Goal: Information Seeking & Learning: Learn about a topic

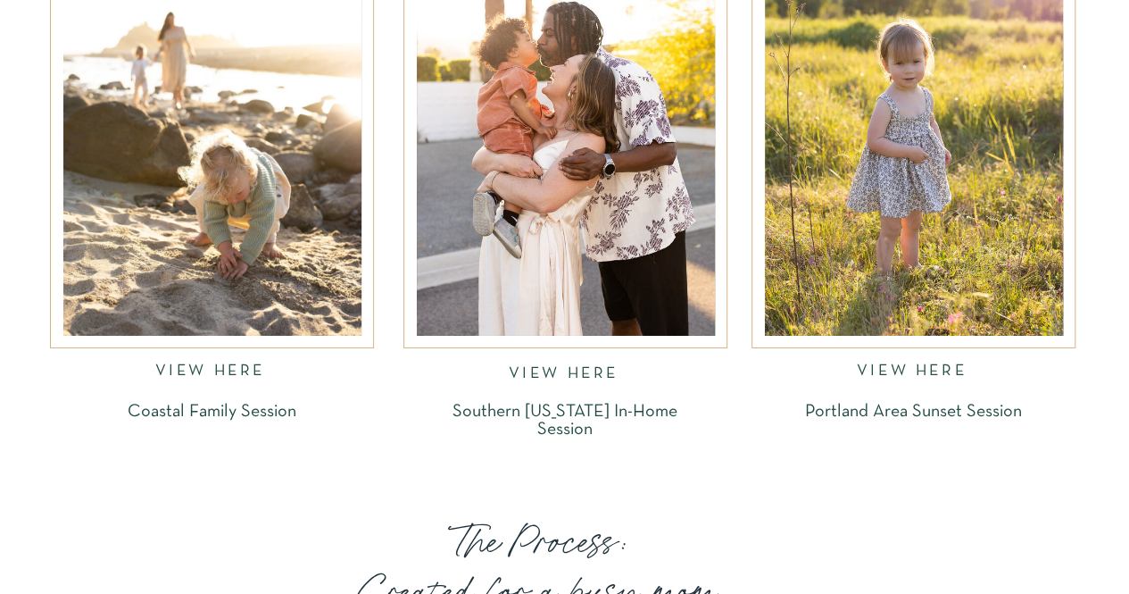
scroll to position [2946, 0]
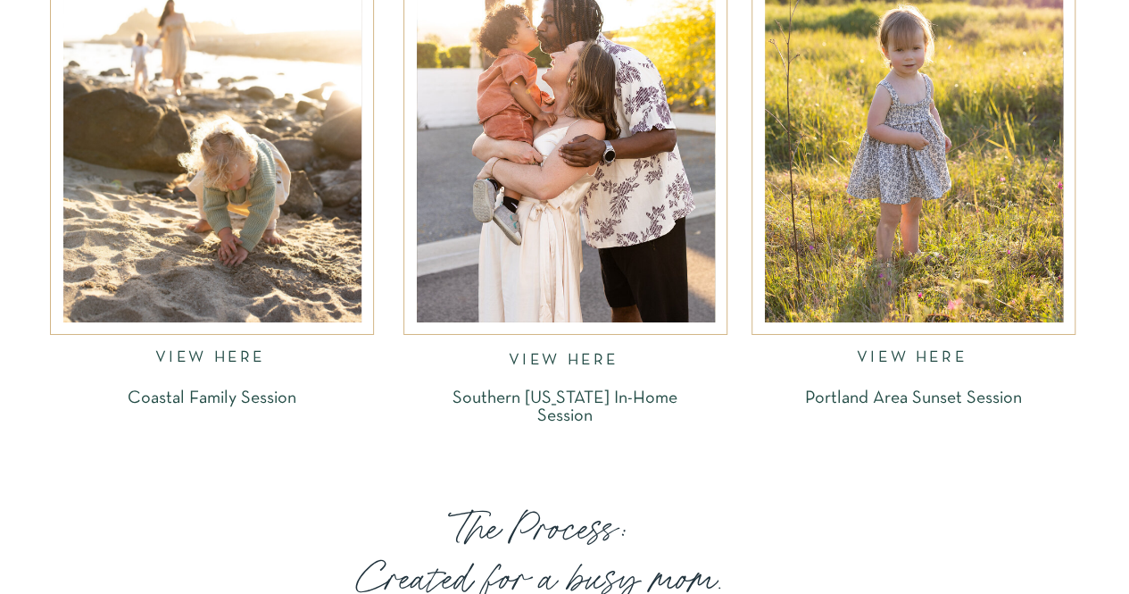
click at [157, 245] on div at bounding box center [212, 122] width 298 height 400
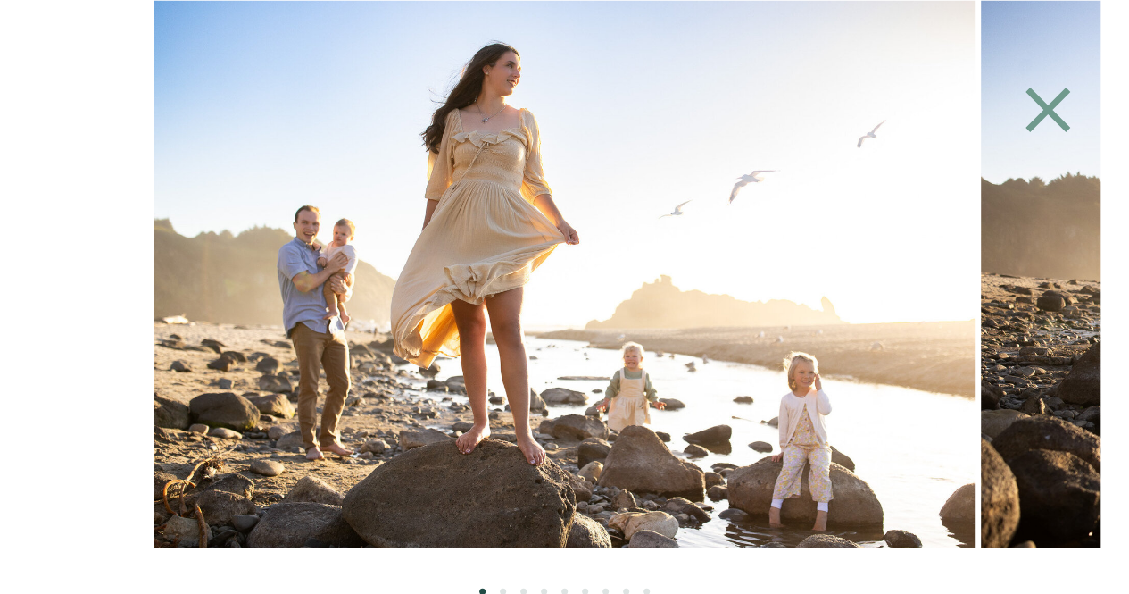
scroll to position [2990, 0]
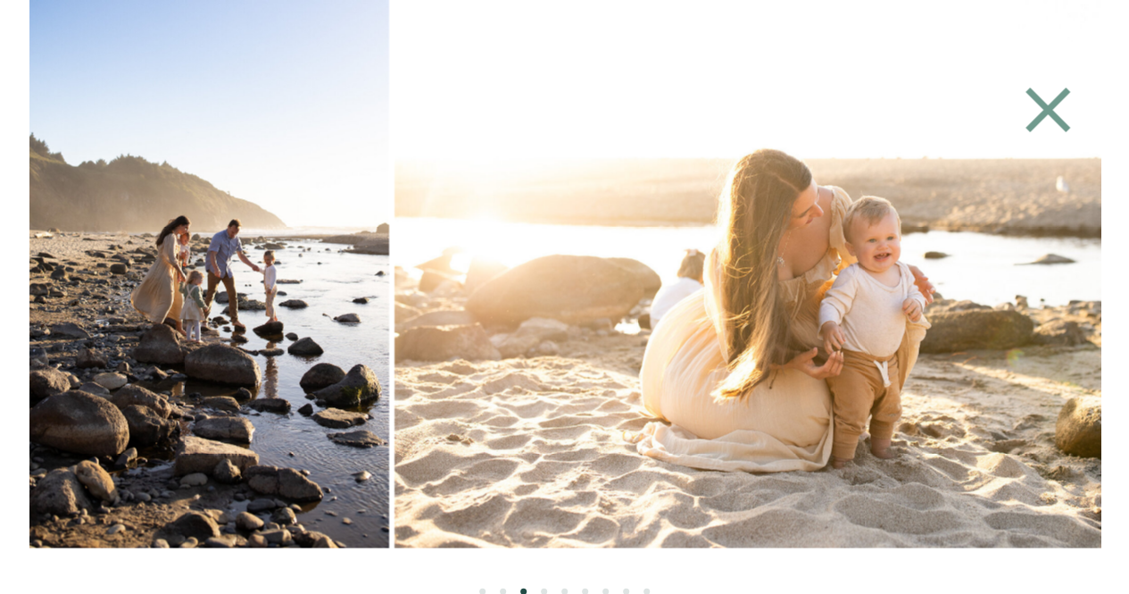
click at [310, 322] on div at bounding box center [564, 273] width 1071 height 547
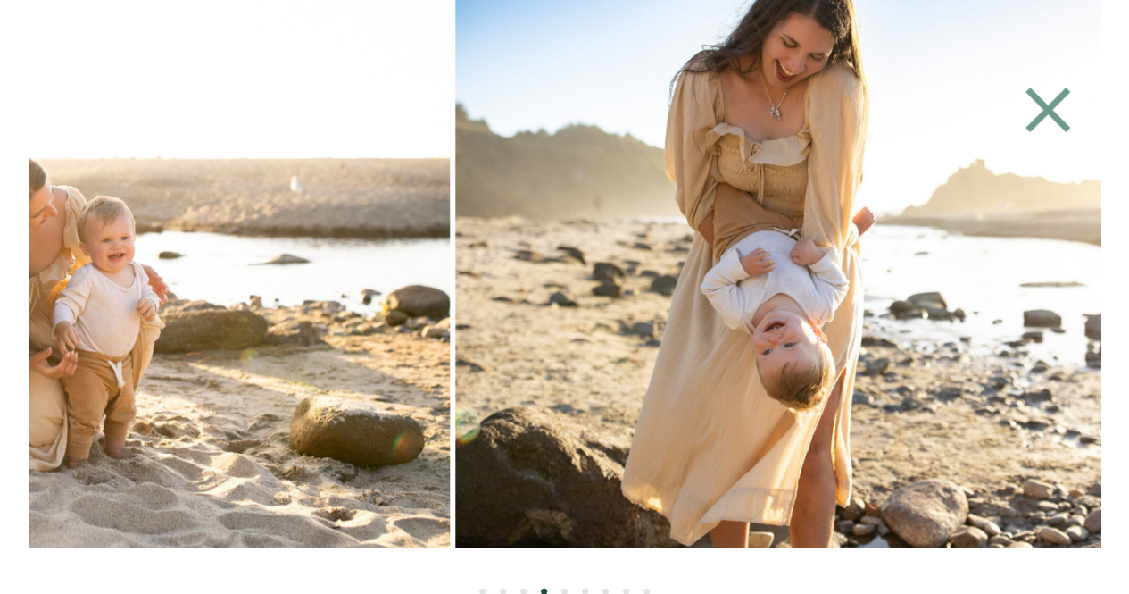
click at [224, 317] on img at bounding box center [39, 273] width 821 height 547
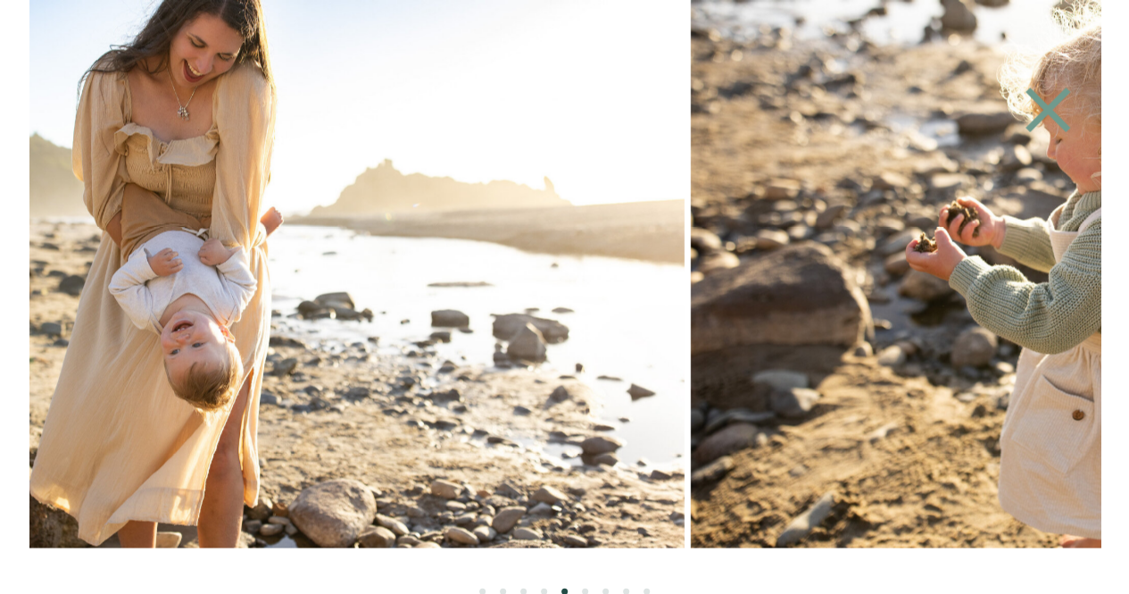
click at [398, 337] on img at bounding box center [273, 273] width 821 height 547
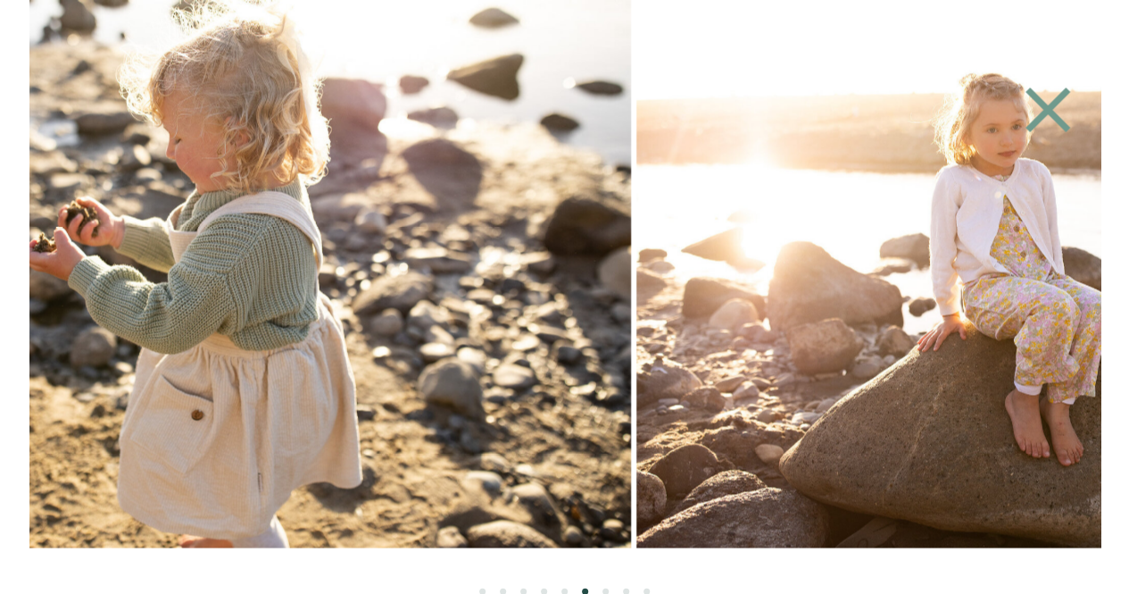
click at [455, 344] on img at bounding box center [220, 273] width 821 height 547
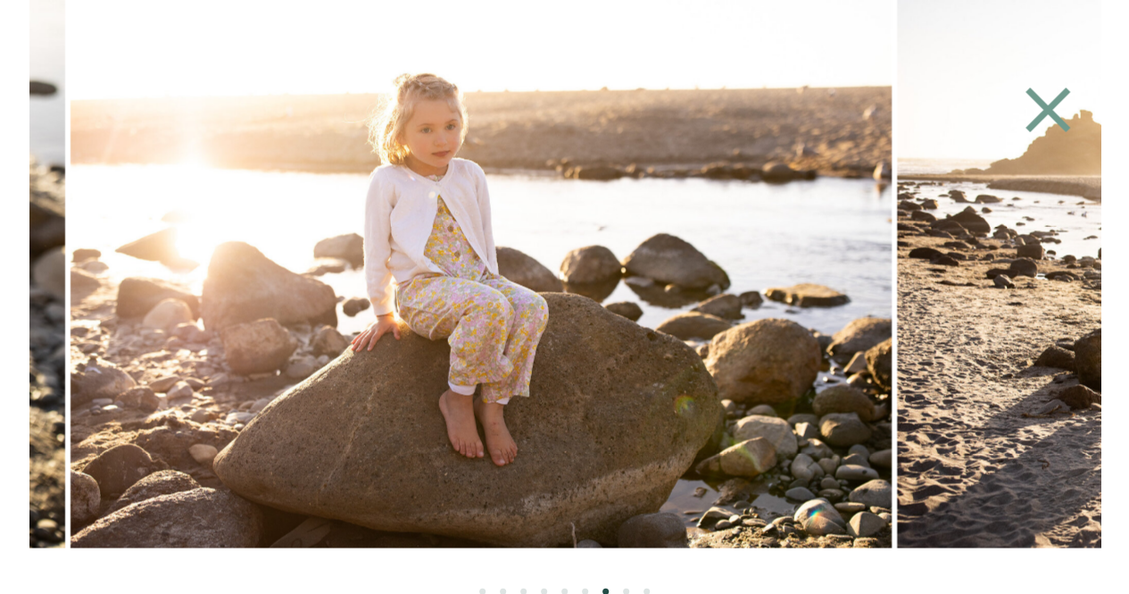
click at [464, 343] on img at bounding box center [480, 273] width 821 height 547
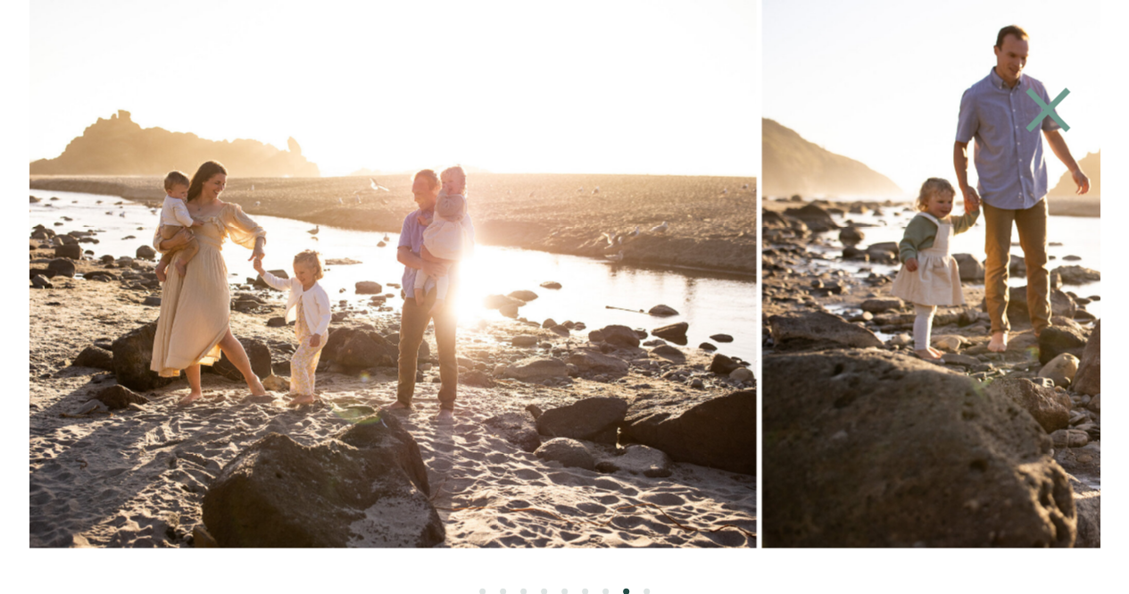
click at [518, 315] on img at bounding box center [345, 273] width 821 height 547
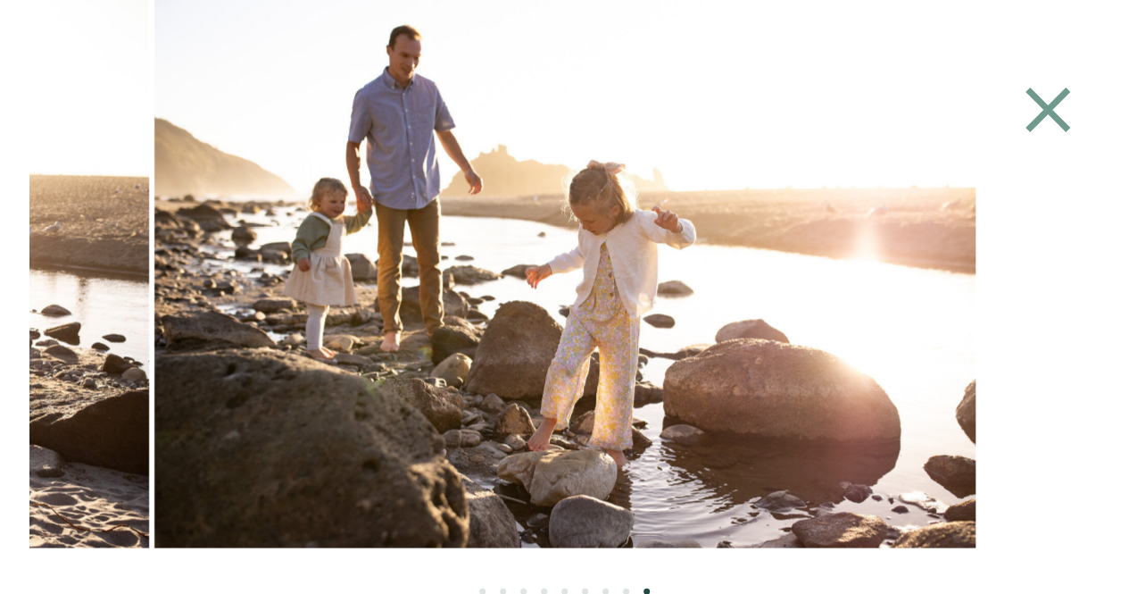
click at [494, 326] on img at bounding box center [564, 273] width 821 height 547
click at [1040, 106] on icon at bounding box center [1048, 110] width 77 height 80
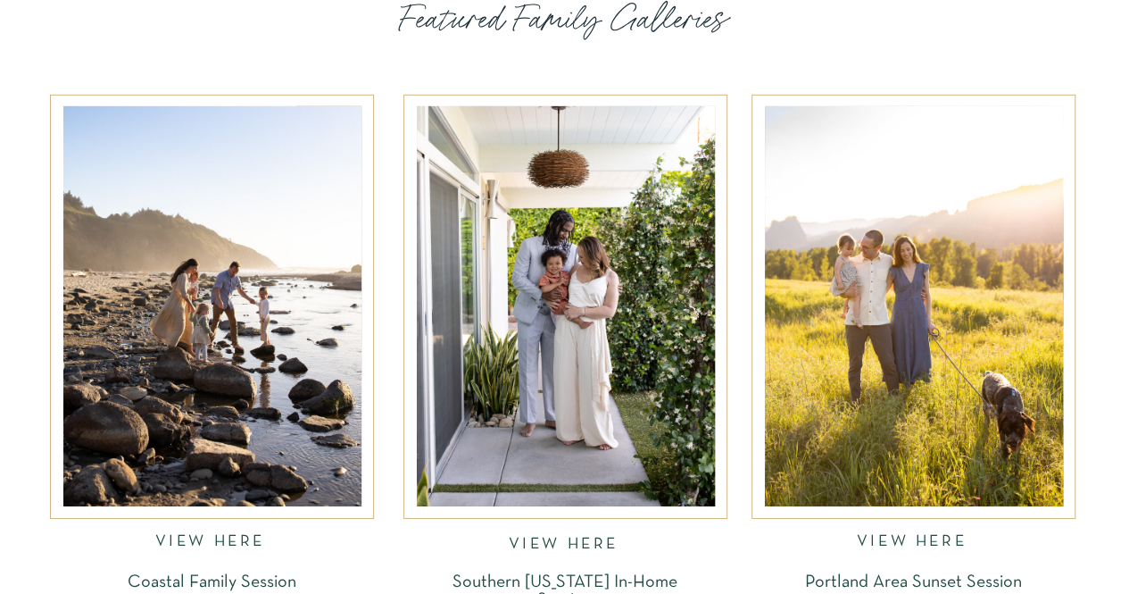
scroll to position [2722, 0]
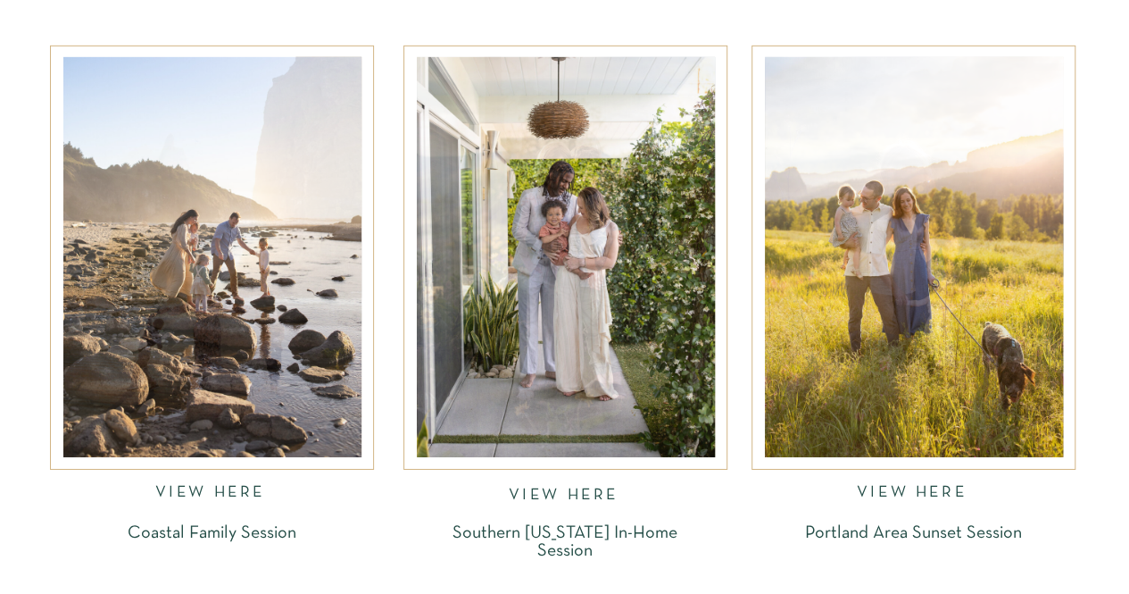
click at [576, 278] on div at bounding box center [566, 257] width 298 height 400
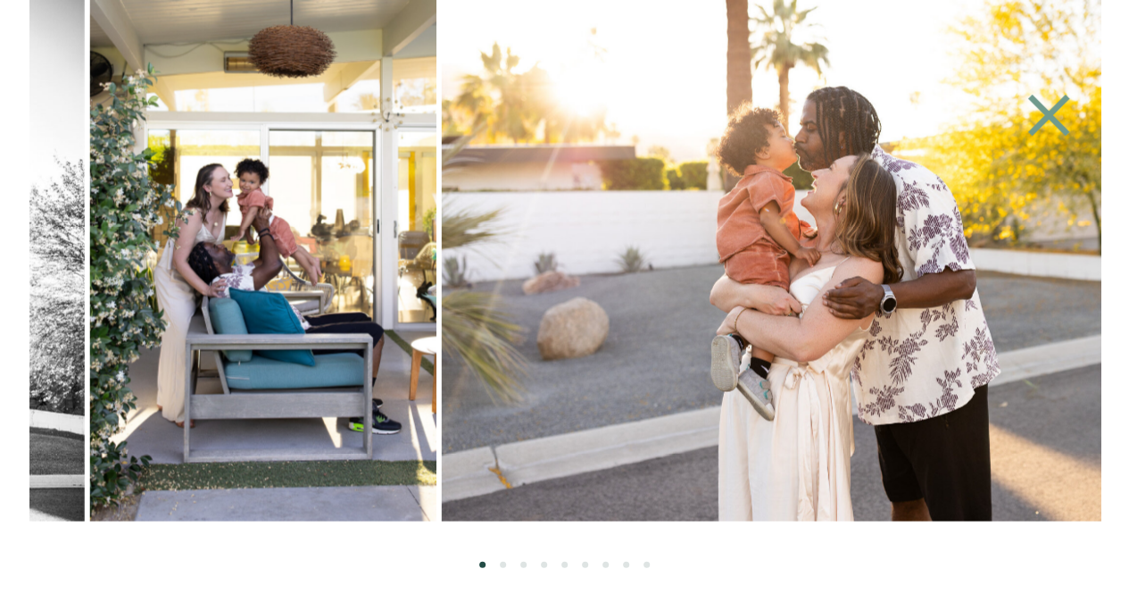
click at [621, 262] on img at bounding box center [832, 260] width 781 height 520
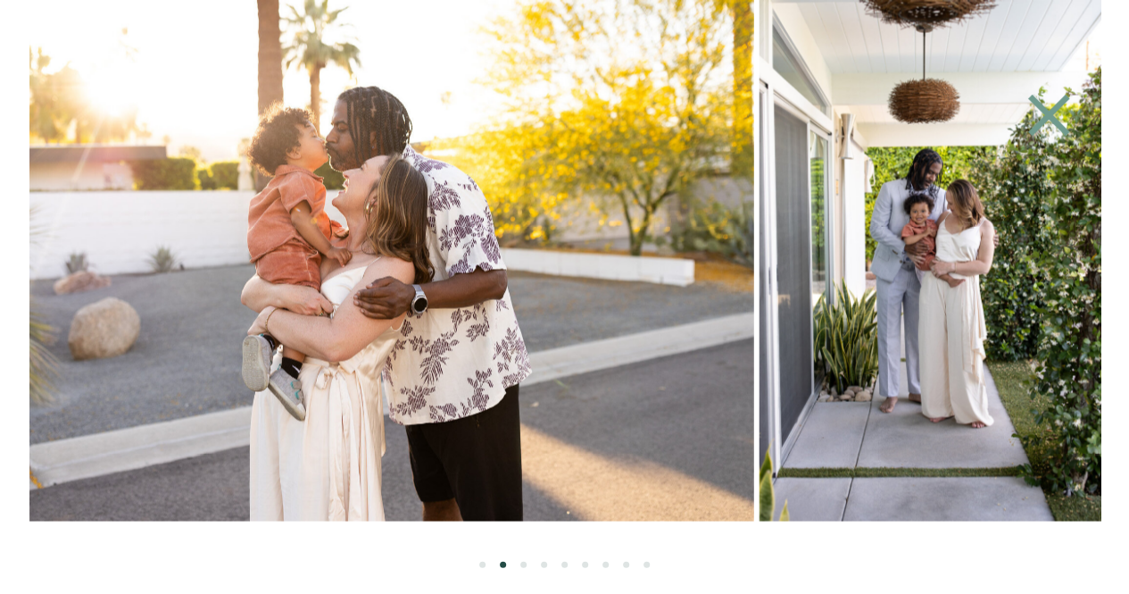
click at [626, 260] on img at bounding box center [363, 260] width 781 height 520
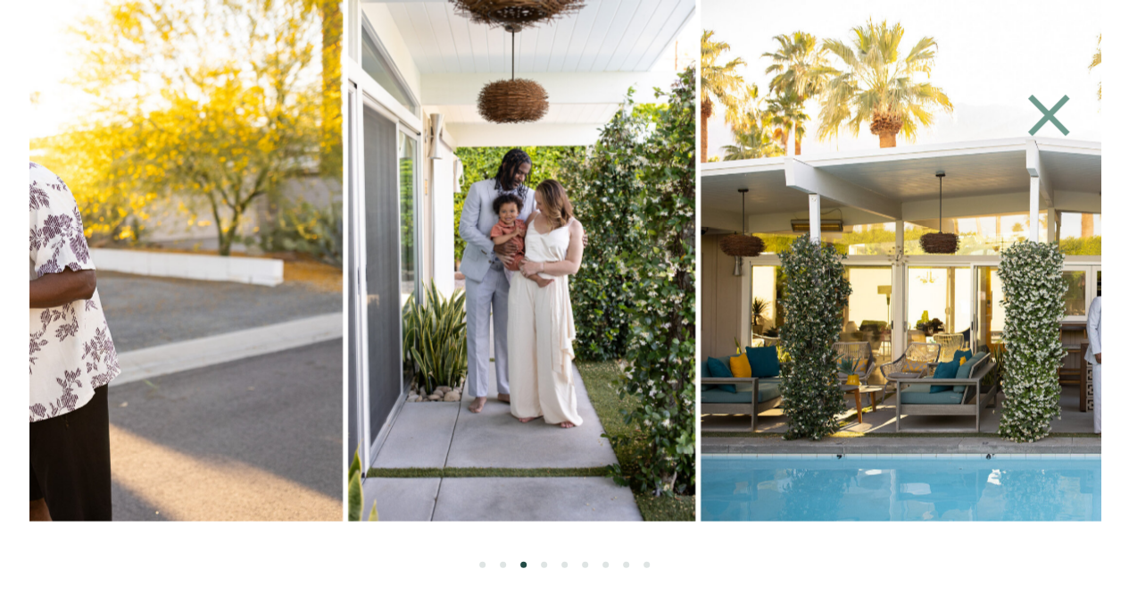
click at [701, 247] on img at bounding box center [1091, 260] width 781 height 520
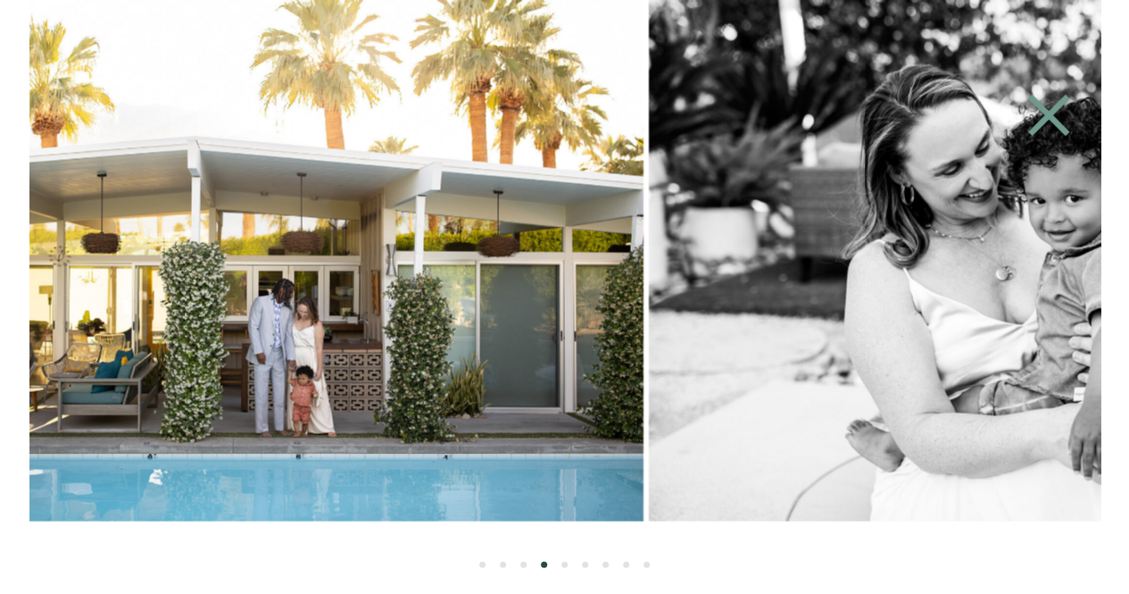
click at [491, 274] on img at bounding box center [253, 260] width 781 height 520
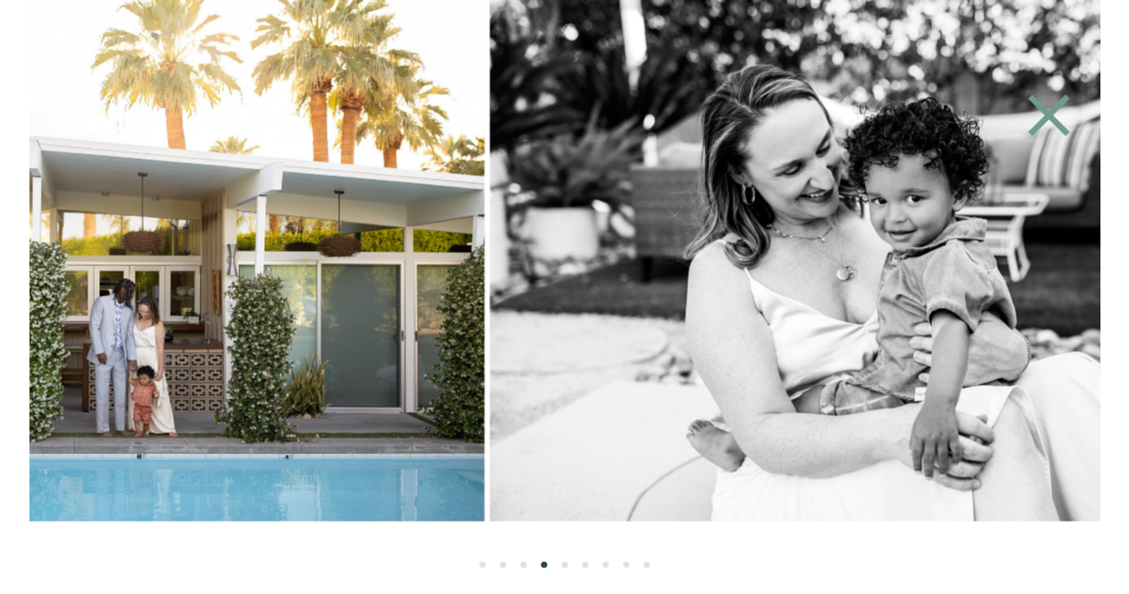
click at [39, 237] on img at bounding box center [94, 260] width 781 height 520
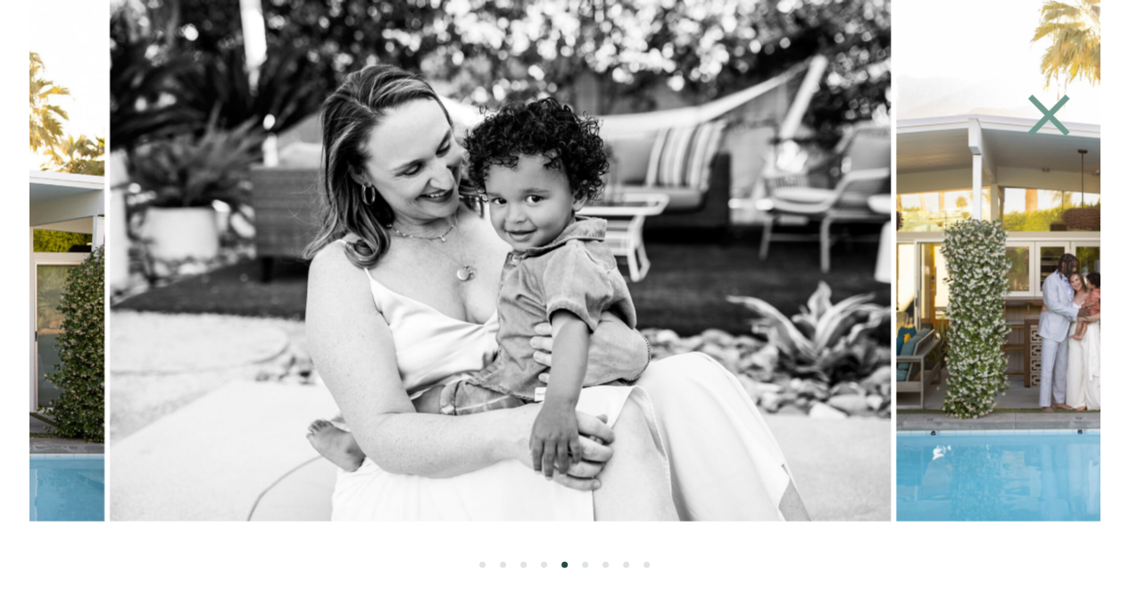
click at [327, 247] on img at bounding box center [500, 260] width 781 height 520
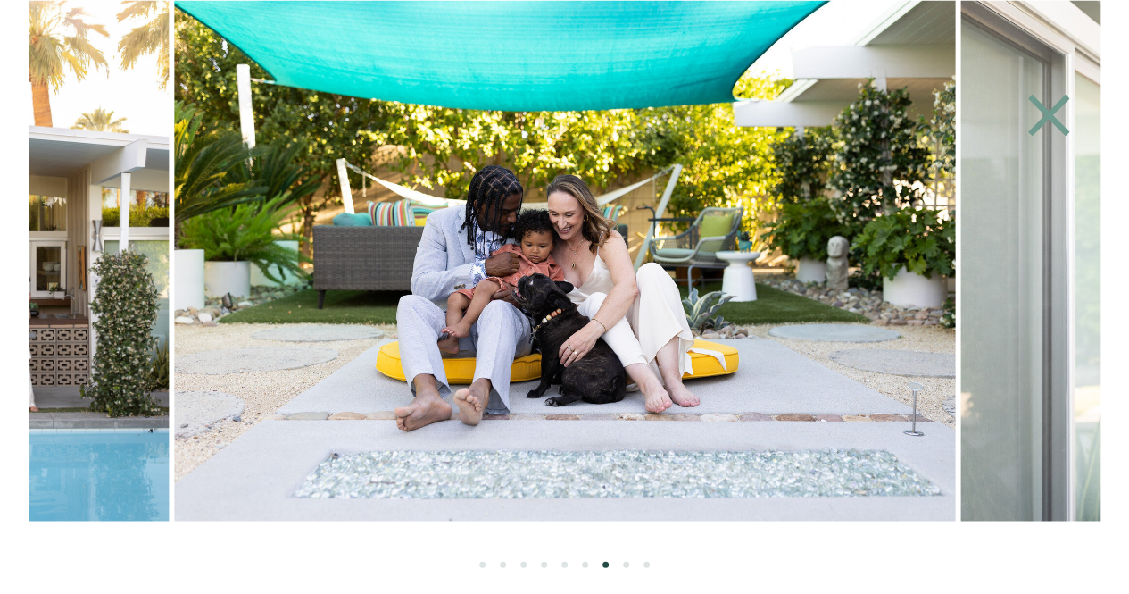
click at [1045, 128] on icon at bounding box center [1049, 114] width 82 height 71
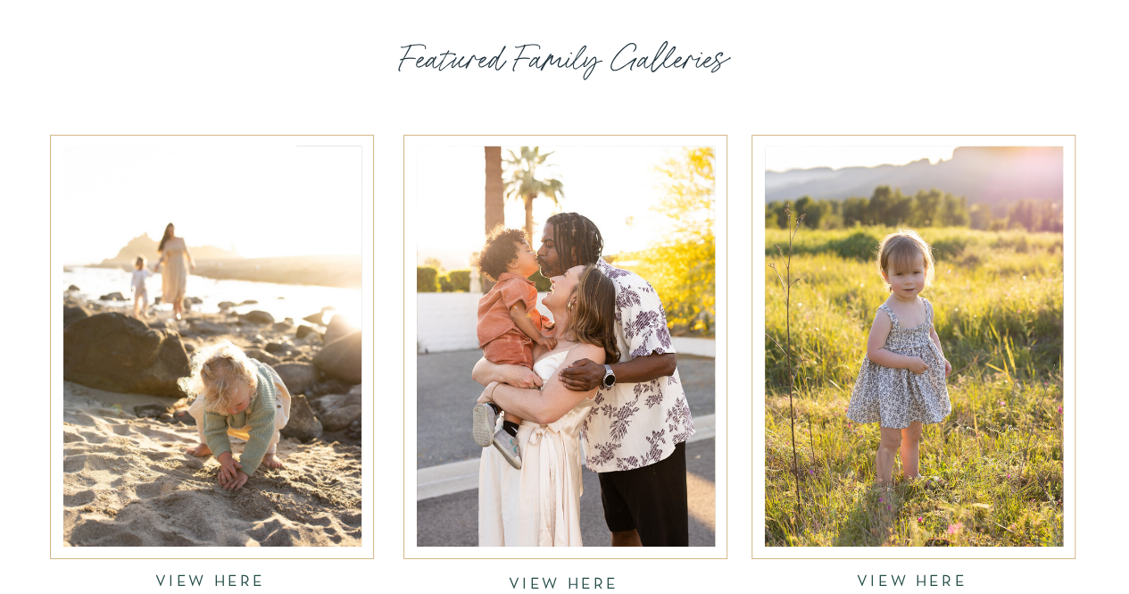
click at [925, 344] on div at bounding box center [914, 346] width 298 height 400
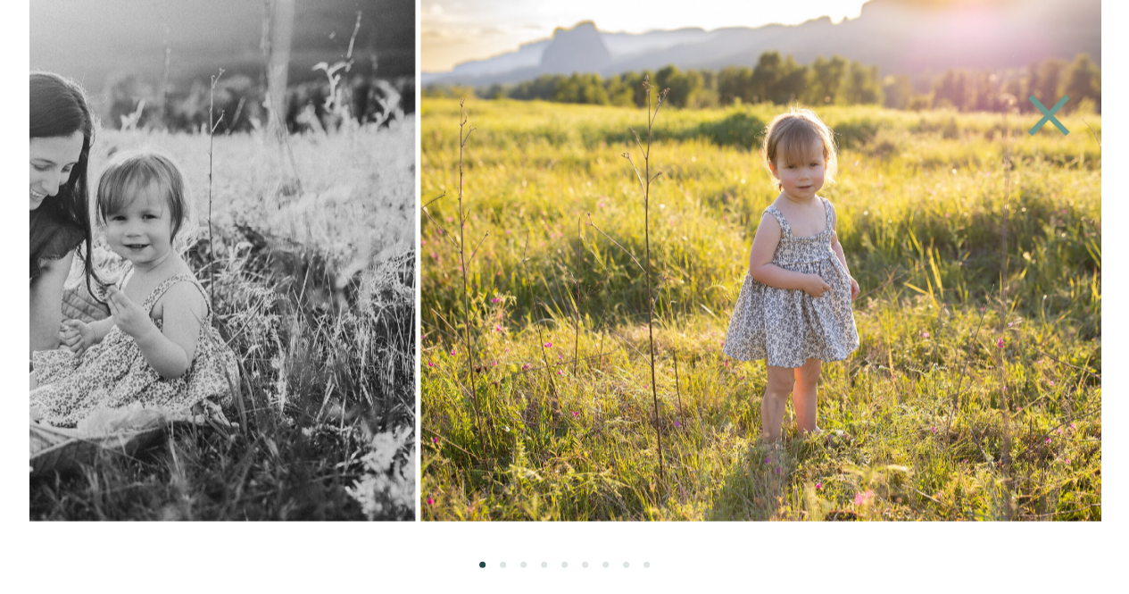
click at [420, 265] on img at bounding box center [810, 260] width 780 height 520
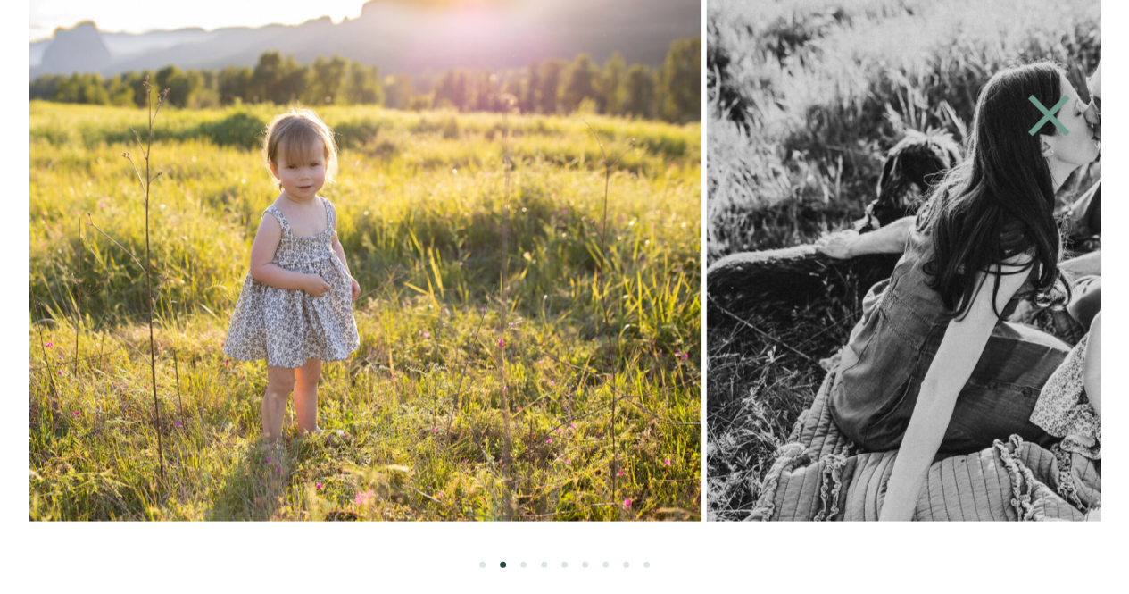
click at [179, 288] on img at bounding box center [311, 260] width 780 height 520
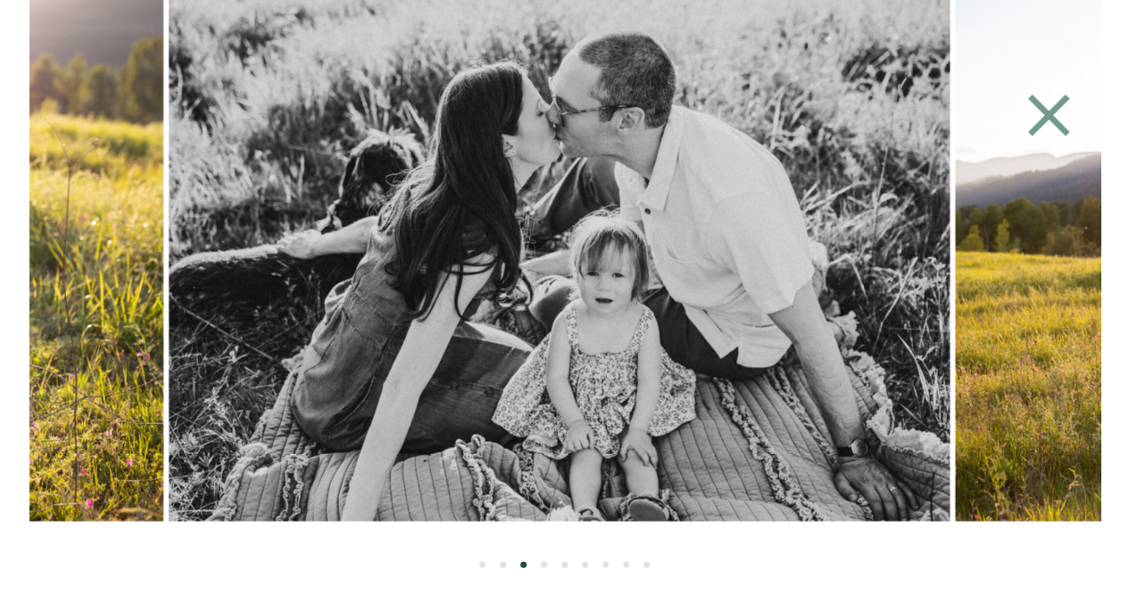
click at [169, 293] on img at bounding box center [559, 260] width 781 height 520
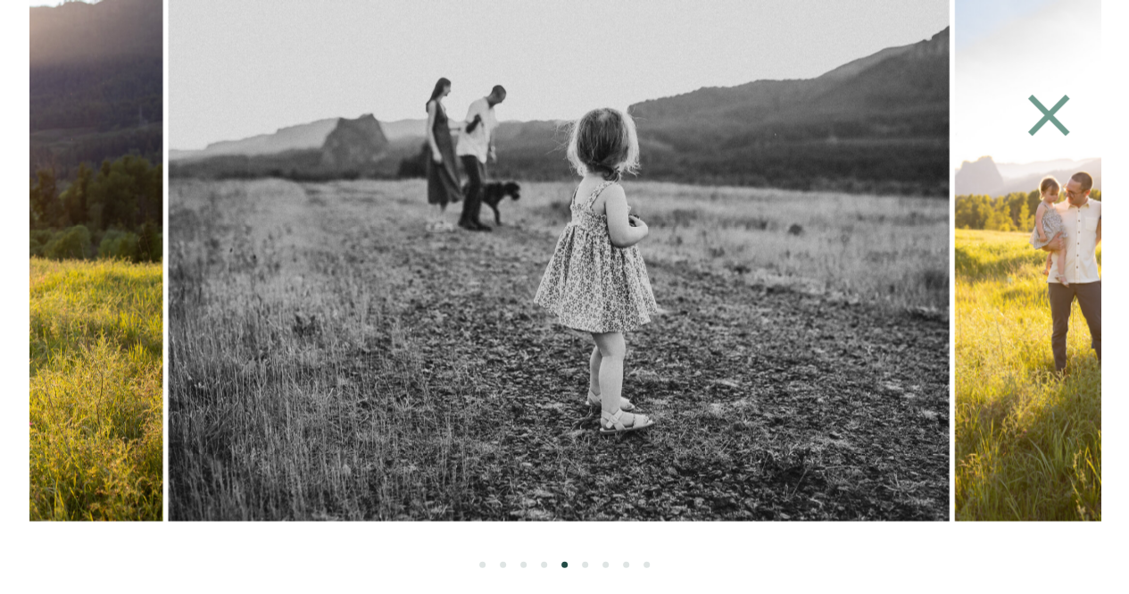
click at [334, 335] on img at bounding box center [558, 260] width 781 height 520
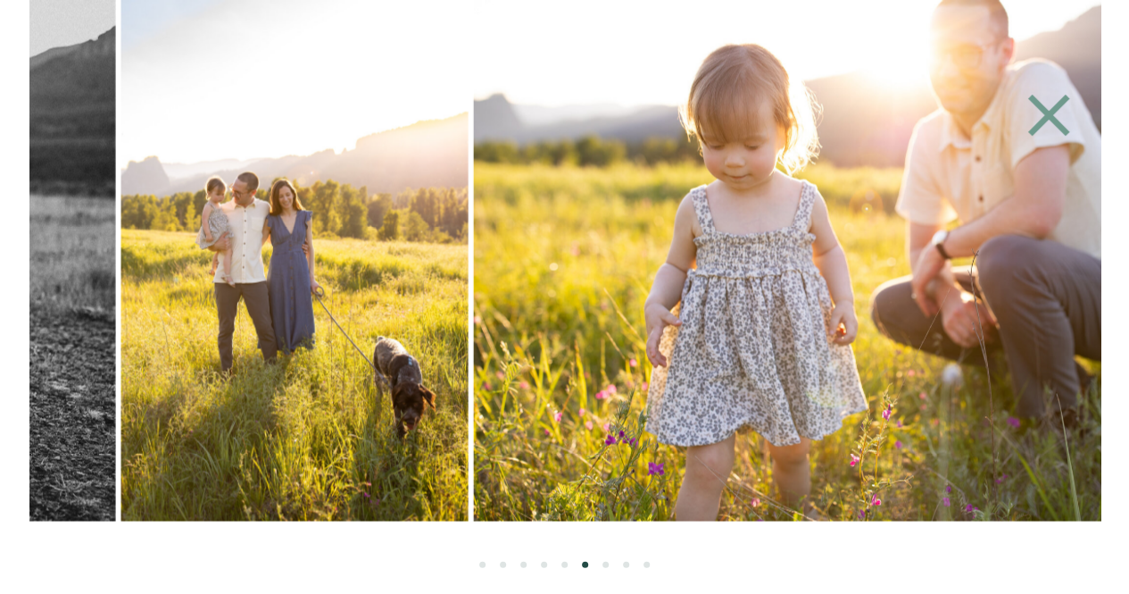
click at [473, 326] on img at bounding box center [863, 260] width 780 height 520
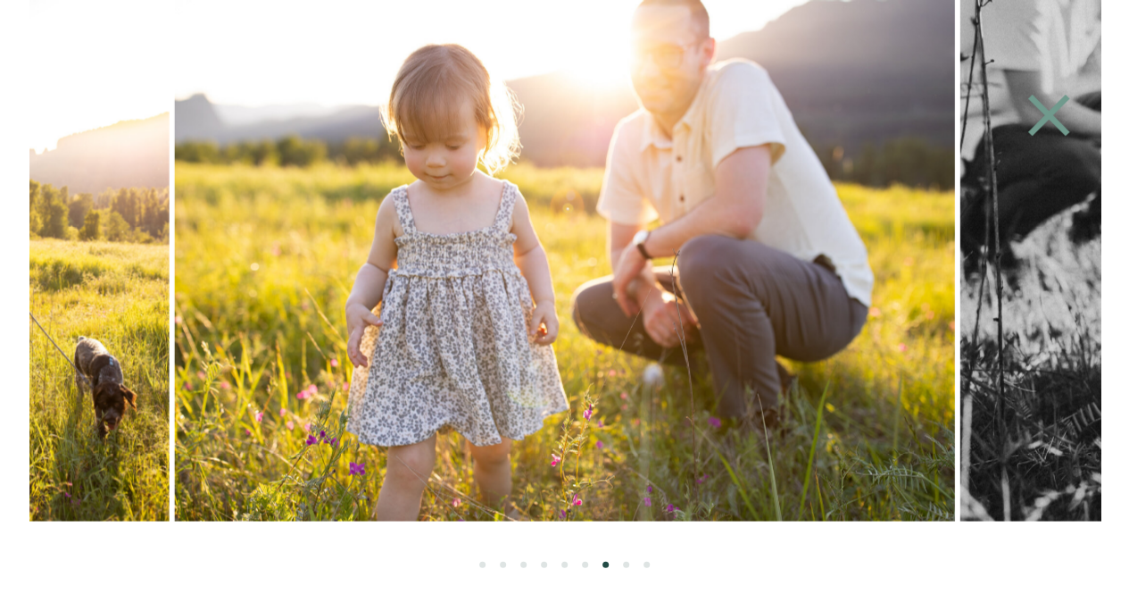
click at [261, 322] on img at bounding box center [564, 260] width 780 height 520
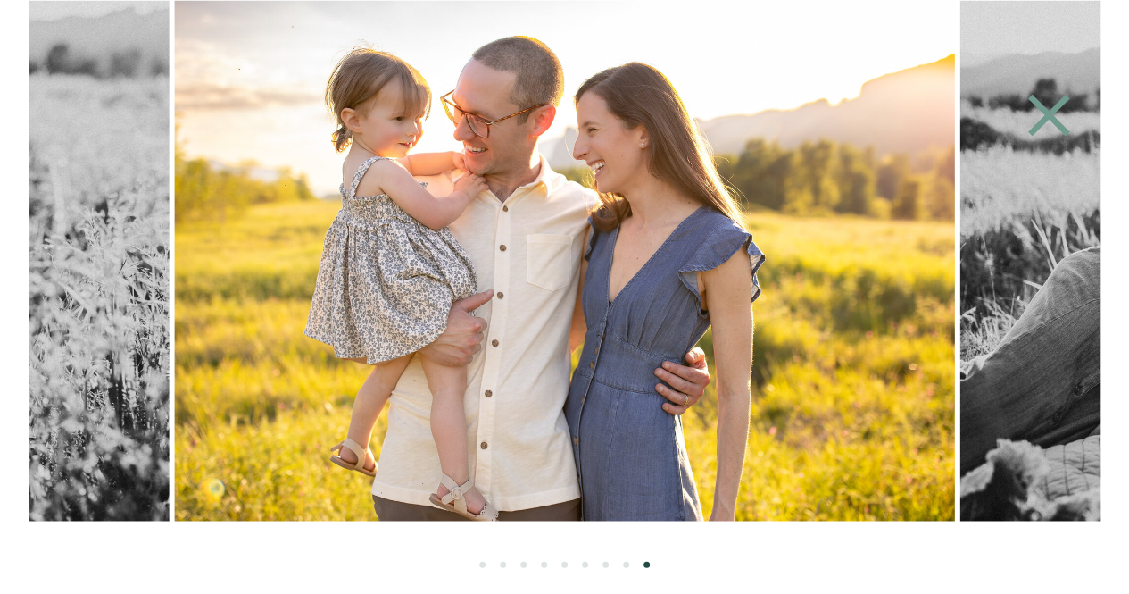
click at [1054, 114] on icon at bounding box center [1049, 114] width 82 height 71
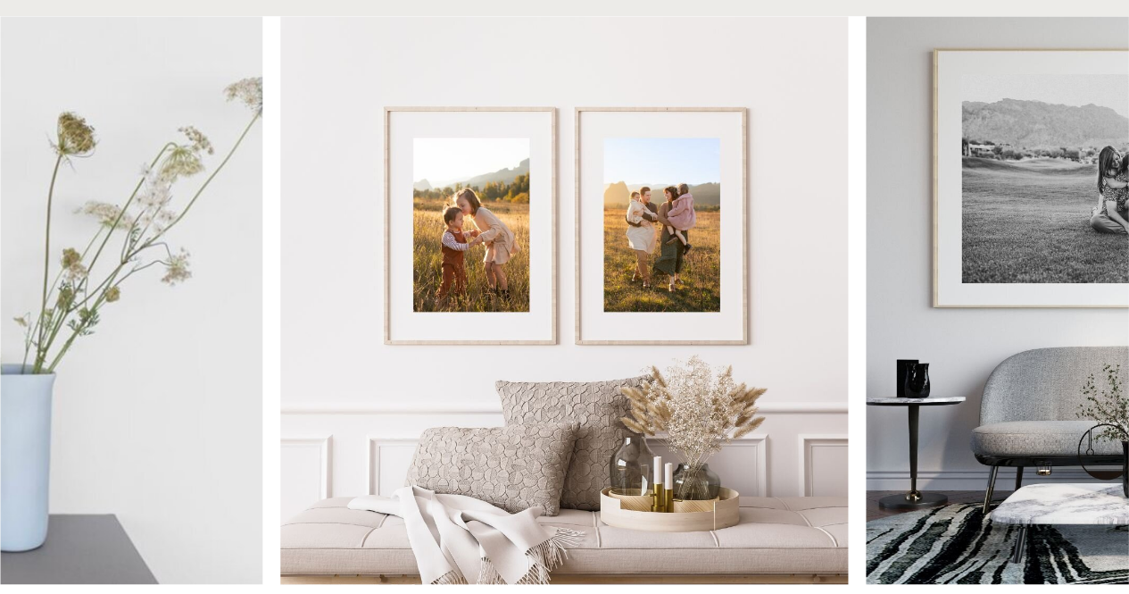
scroll to position [4686, 0]
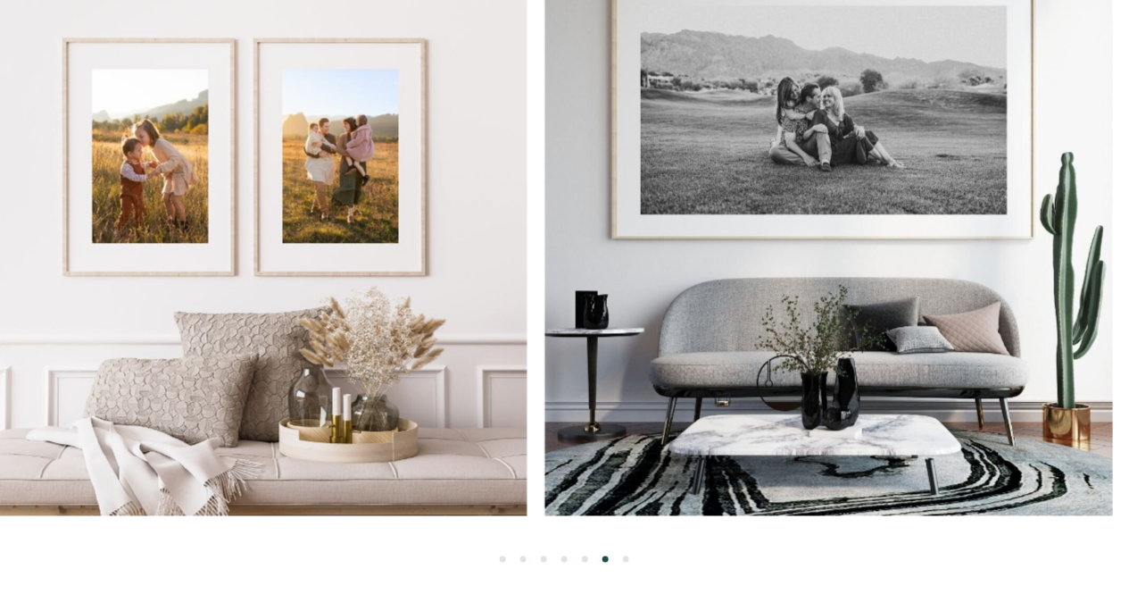
click at [725, 251] on img at bounding box center [829, 231] width 568 height 568
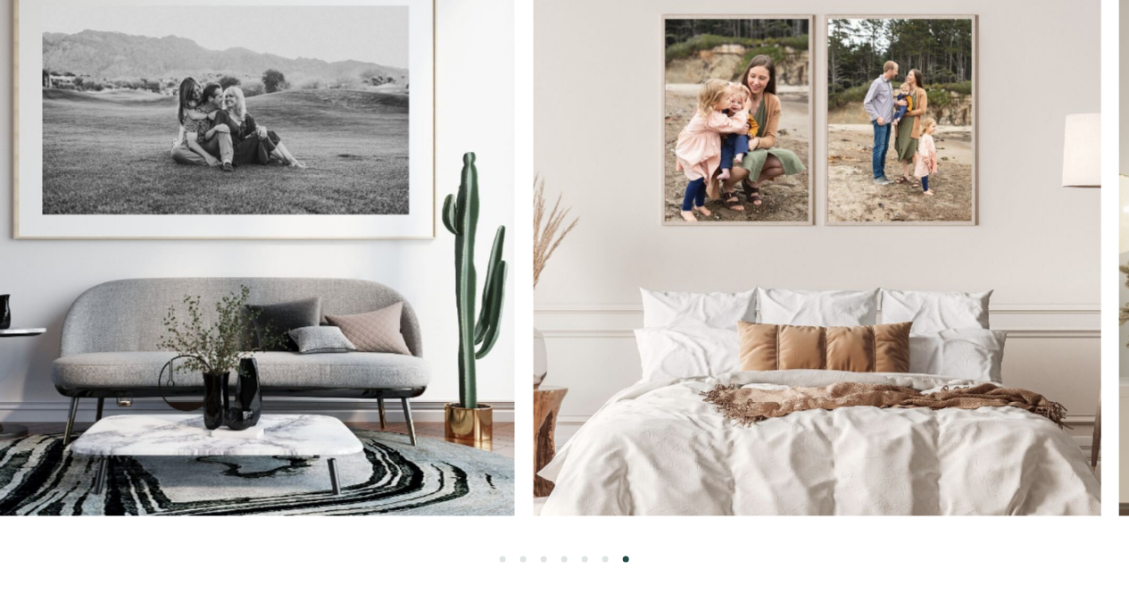
click at [550, 262] on img at bounding box center [817, 231] width 568 height 568
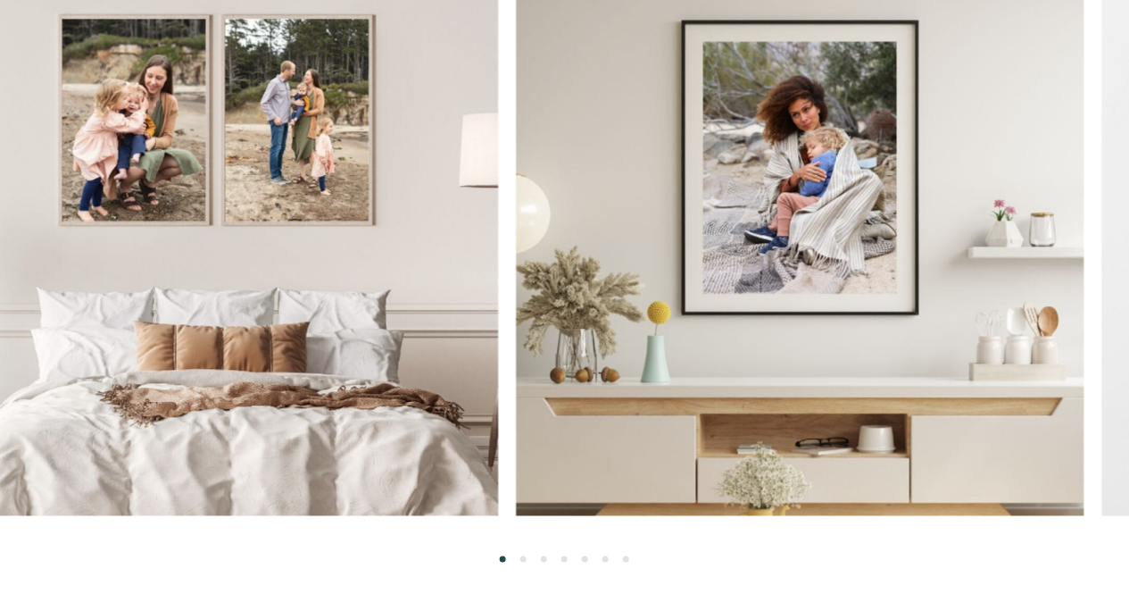
click at [551, 254] on img at bounding box center [800, 231] width 568 height 568
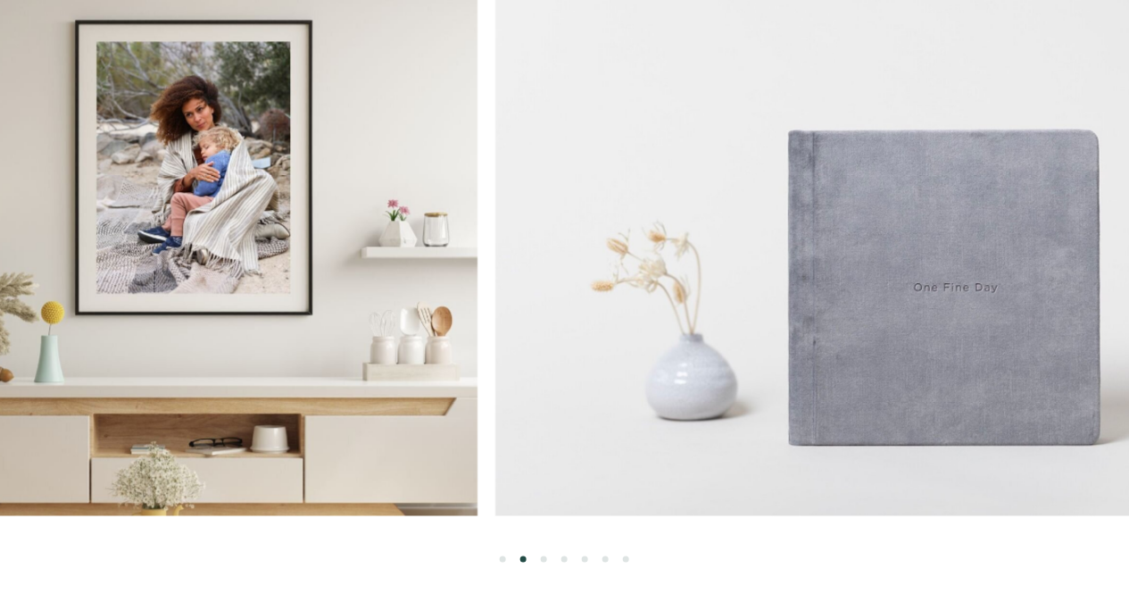
click at [495, 278] on img at bounding box center [879, 231] width 769 height 568
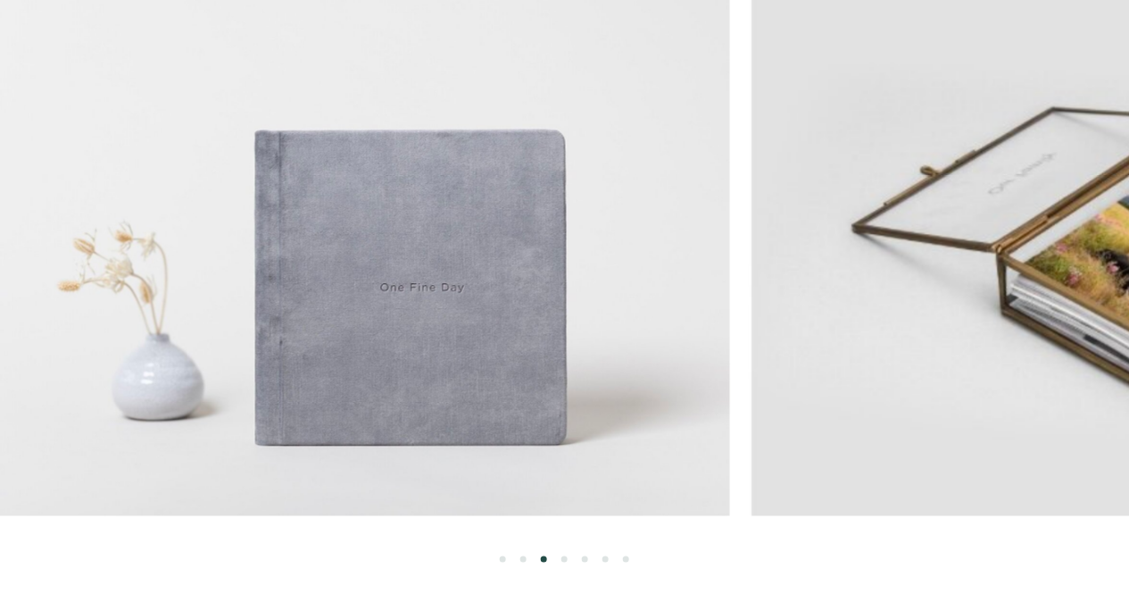
click at [748, 253] on img at bounding box center [1130, 231] width 765 height 568
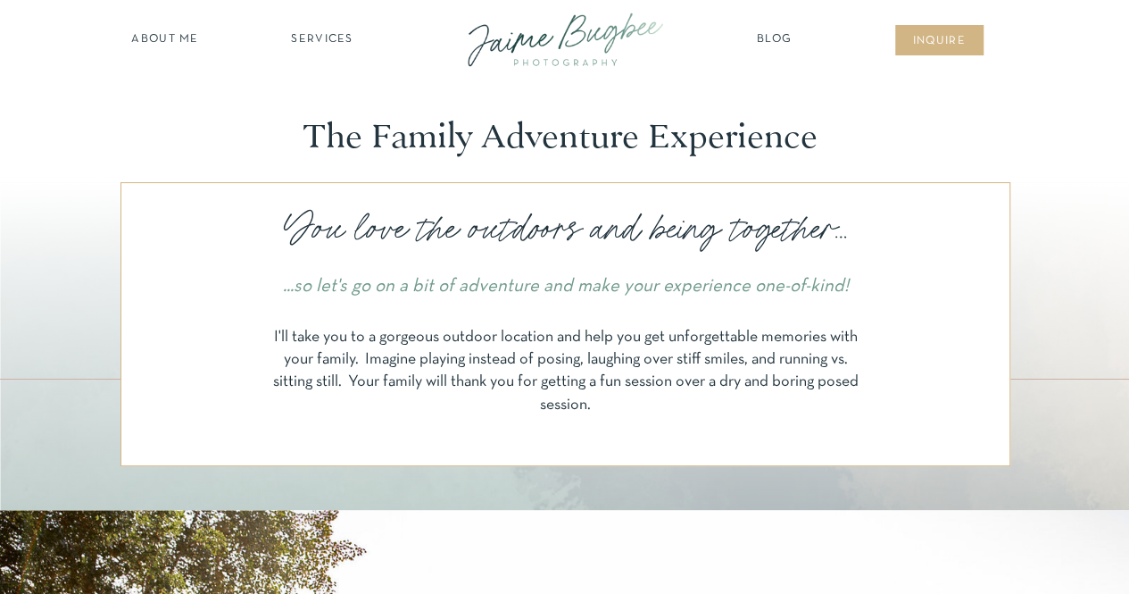
scroll to position [0, 0]
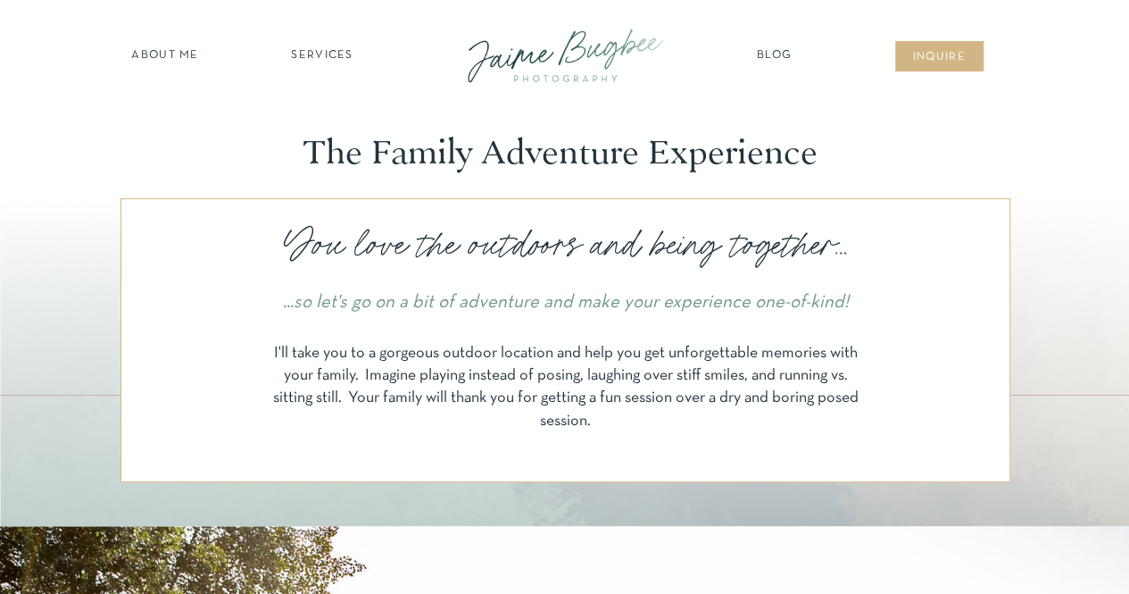
click at [772, 56] on nav "Blog" at bounding box center [775, 56] width 45 height 18
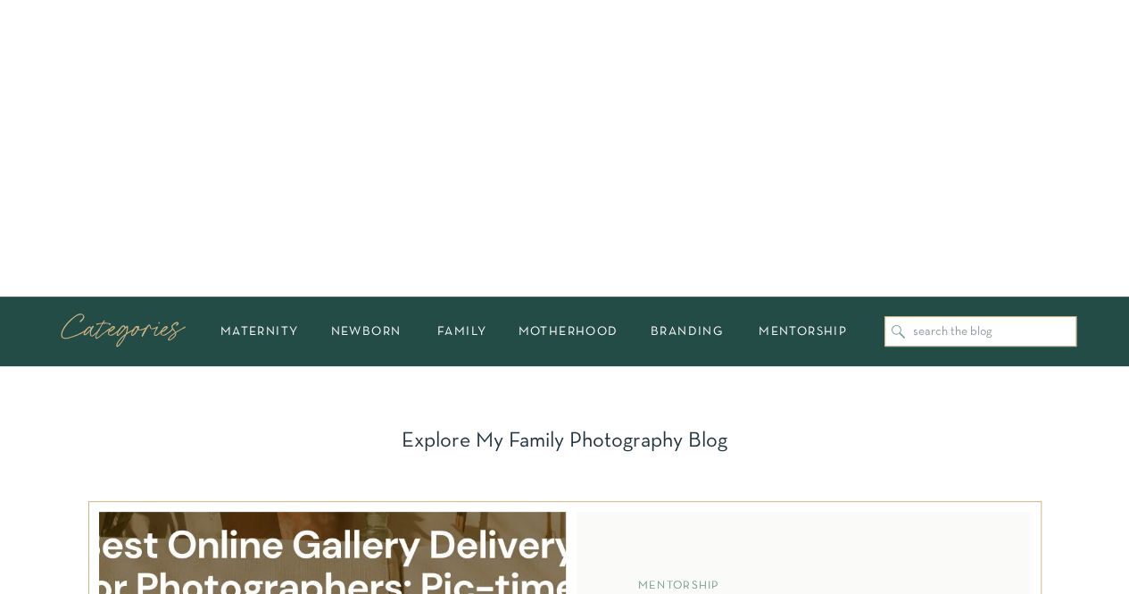
scroll to position [357, 0]
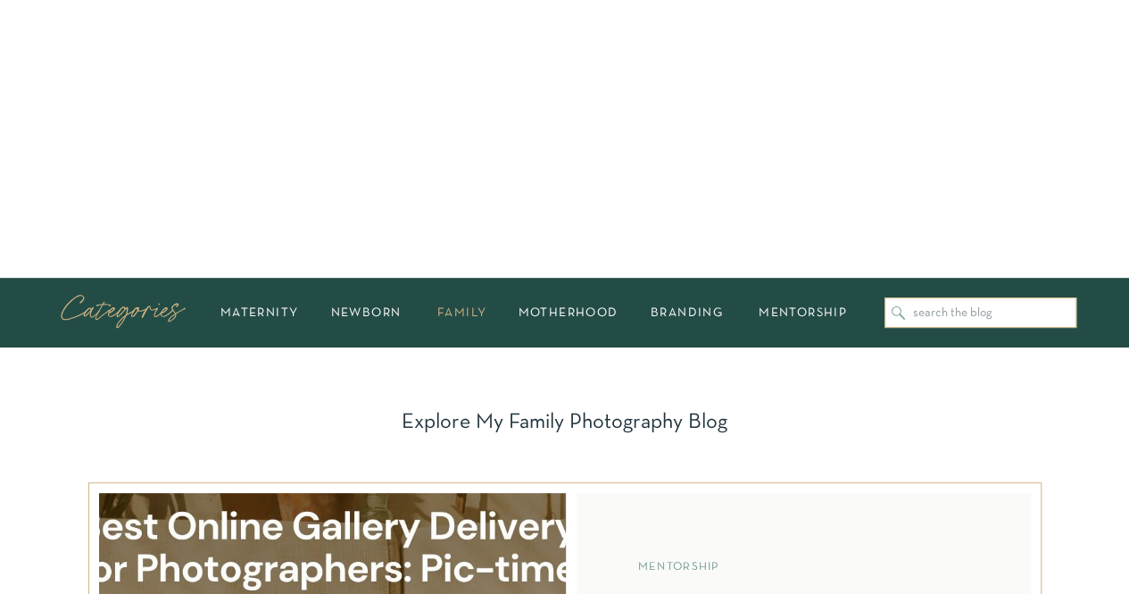
drag, startPoint x: 442, startPoint y: 321, endPoint x: 452, endPoint y: 319, distance: 10.2
click at [457, 310] on h2 "family" at bounding box center [462, 312] width 71 height 11
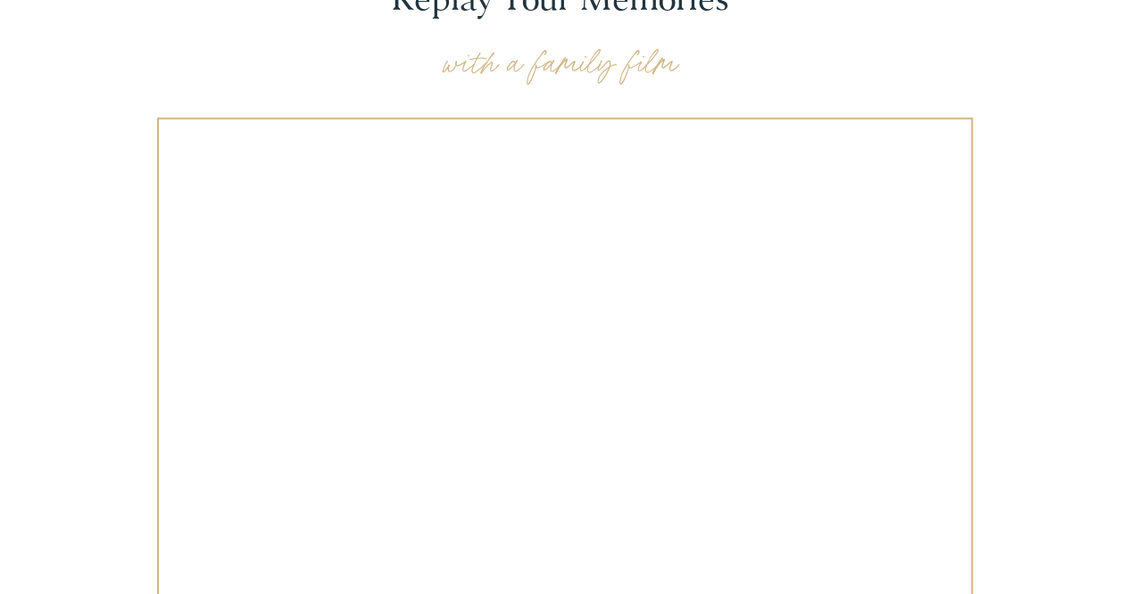
scroll to position [2410, 0]
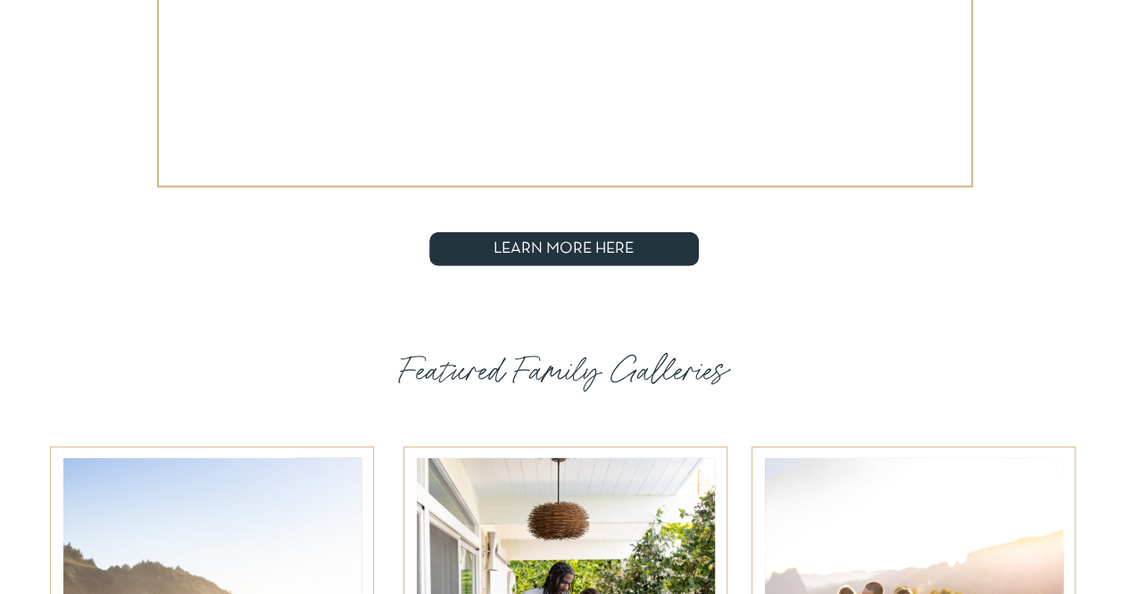
click at [476, 245] on span "LEARN MORE HERE" at bounding box center [564, 249] width 270 height 34
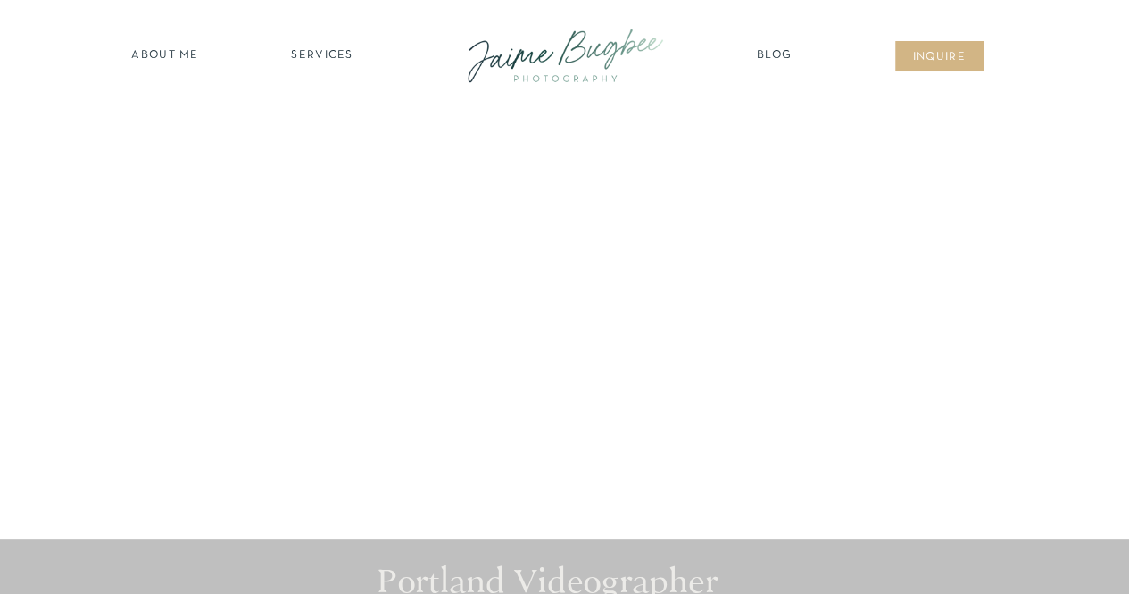
click at [948, 65] on nav "inqUIre" at bounding box center [939, 58] width 72 height 18
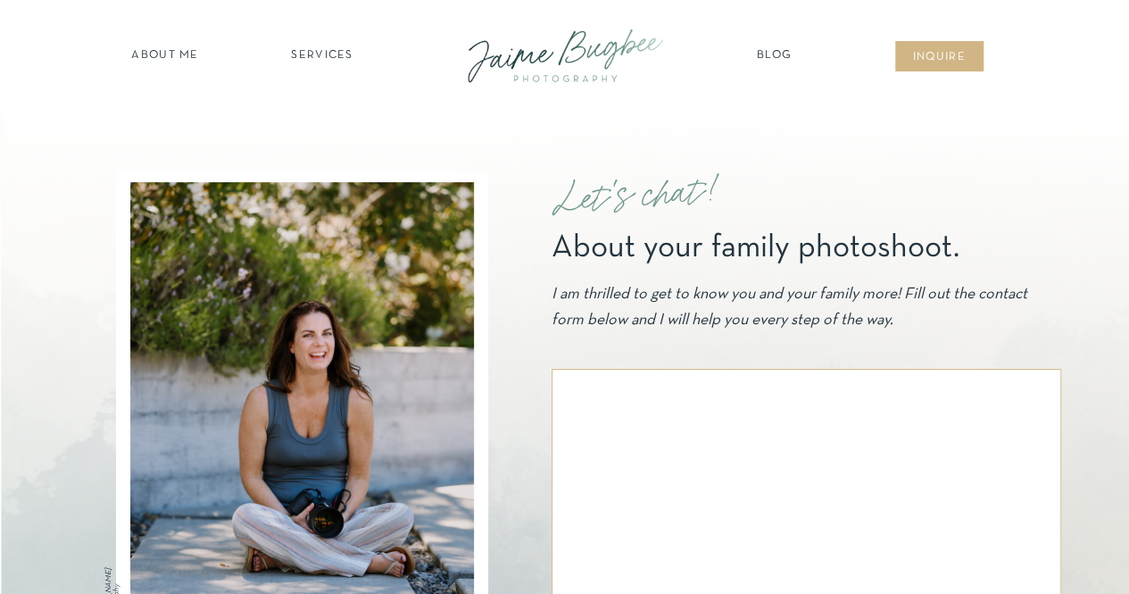
click at [171, 48] on nav "about ME" at bounding box center [166, 56] width 78 height 18
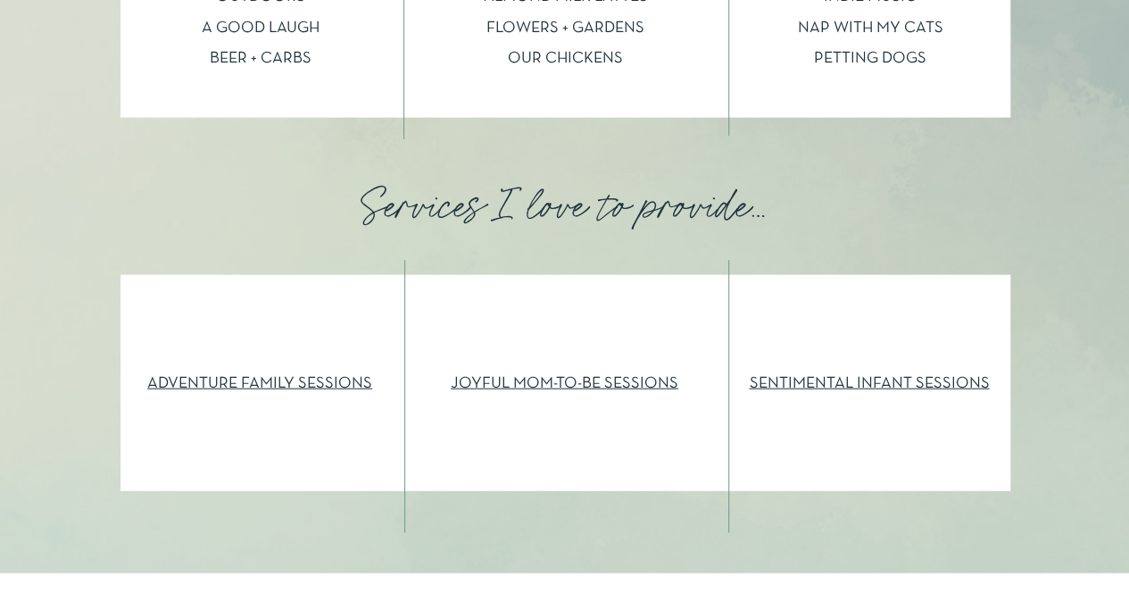
scroll to position [1964, 0]
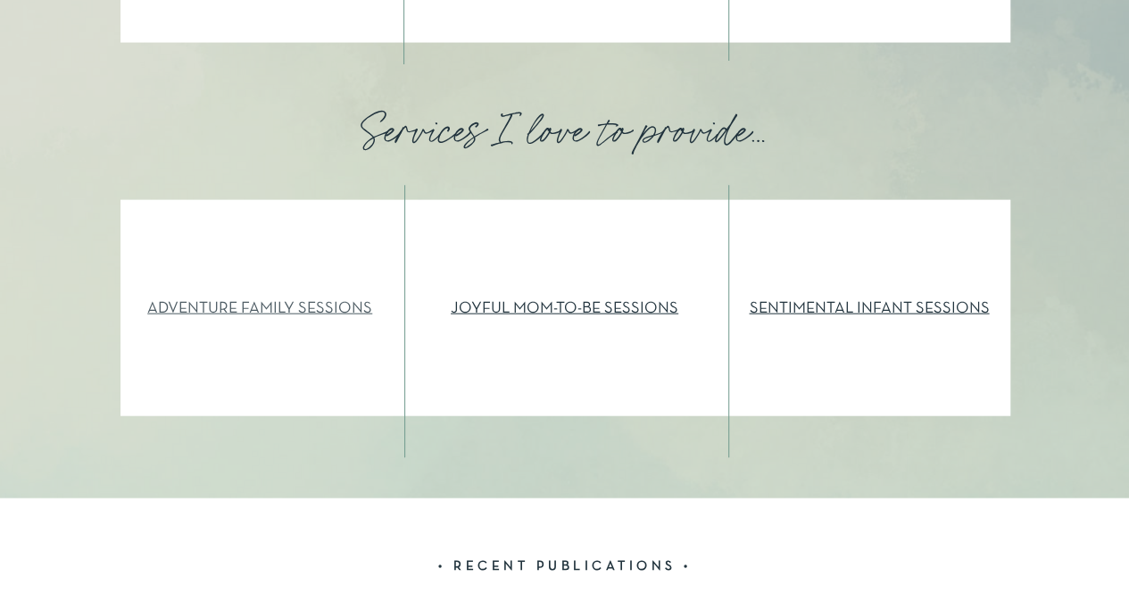
click at [251, 308] on link "ADVENTURE FAMILY SESSIONS" at bounding box center [259, 308] width 225 height 15
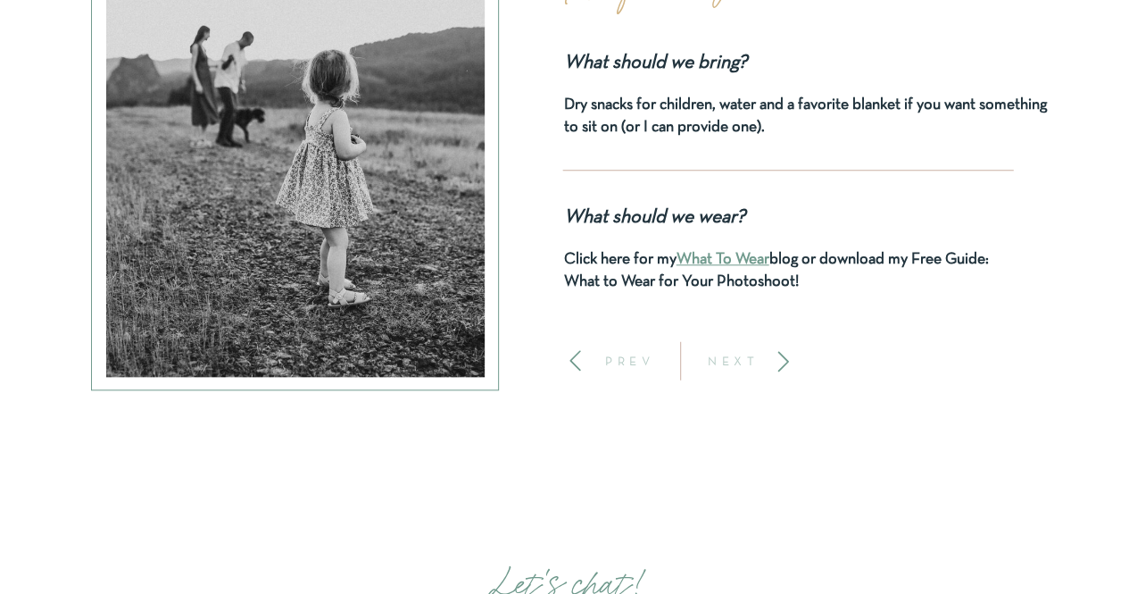
scroll to position [7588, 0]
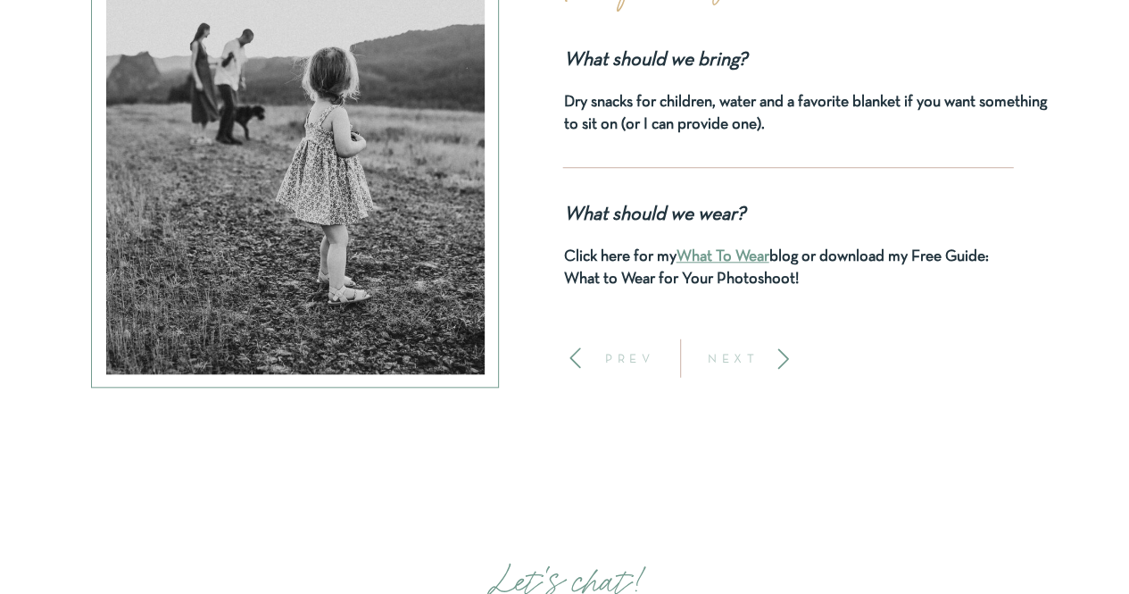
click at [777, 358] on icon at bounding box center [783, 358] width 24 height 24
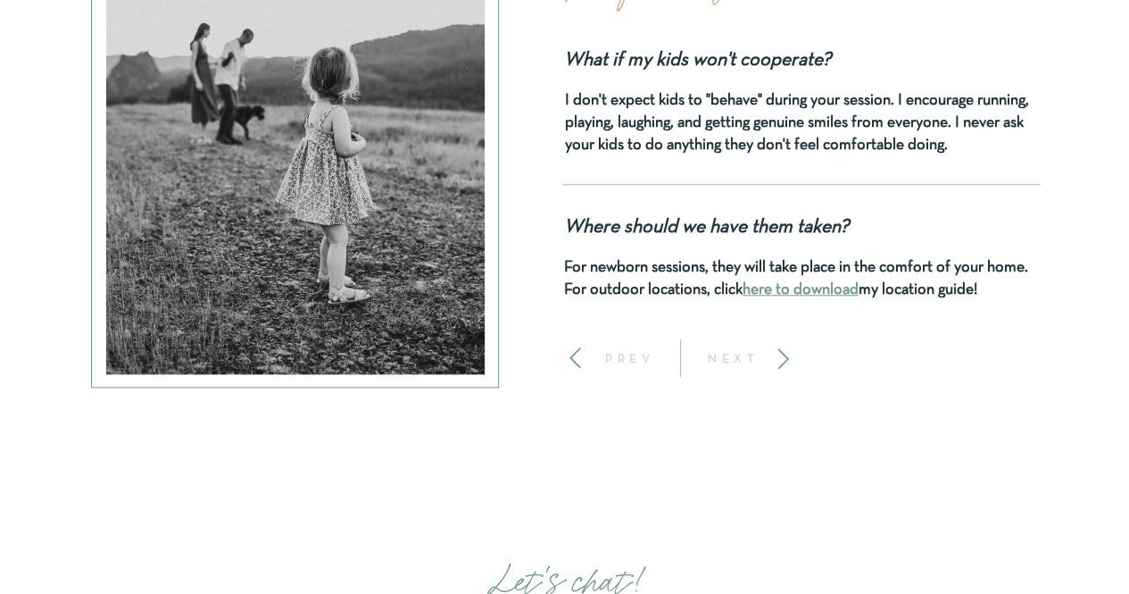
click at [777, 357] on icon at bounding box center [783, 358] width 24 height 24
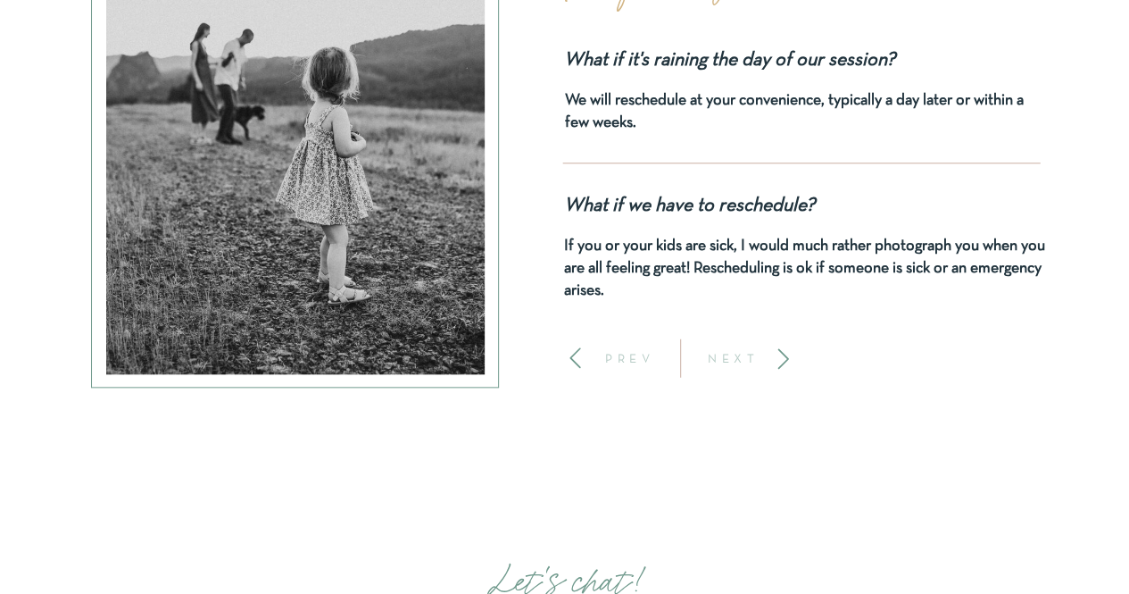
click at [777, 357] on icon at bounding box center [783, 358] width 24 height 24
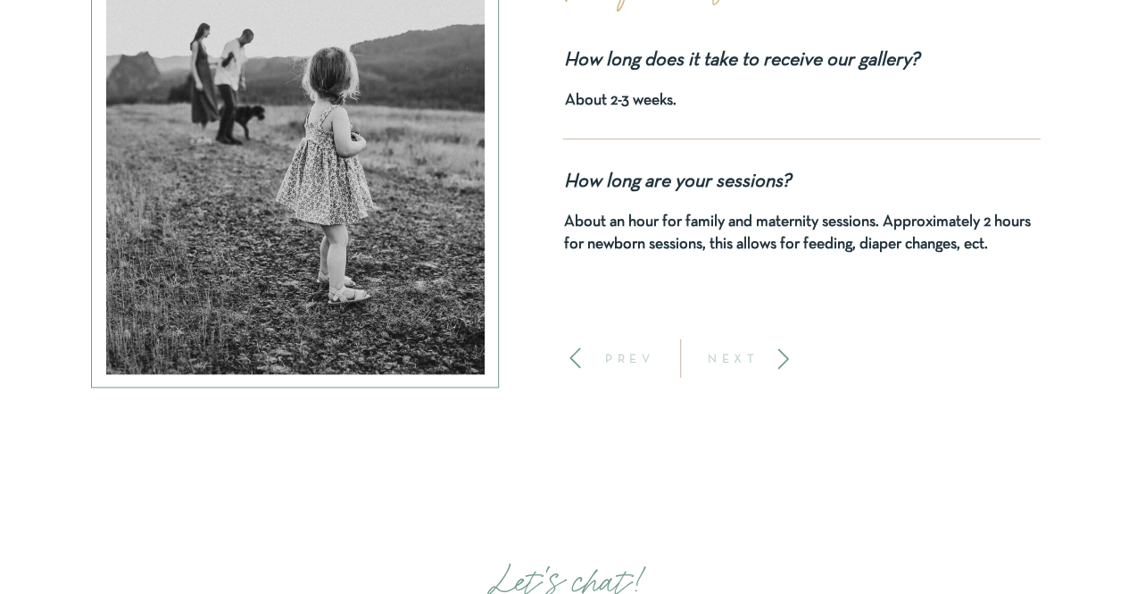
click at [777, 357] on icon at bounding box center [783, 358] width 24 height 24
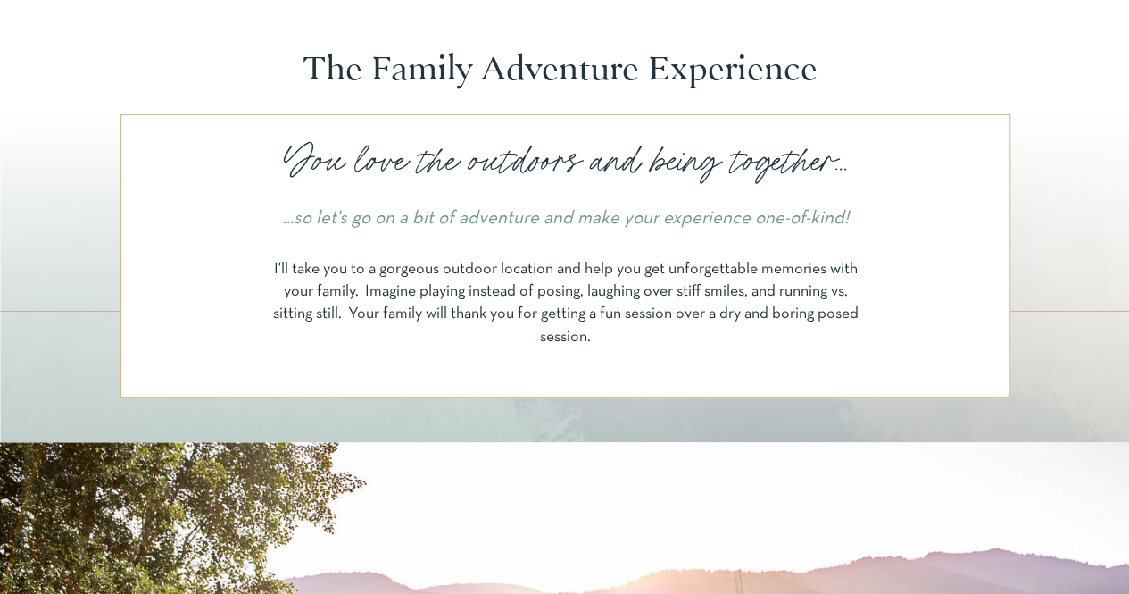
scroll to position [0, 0]
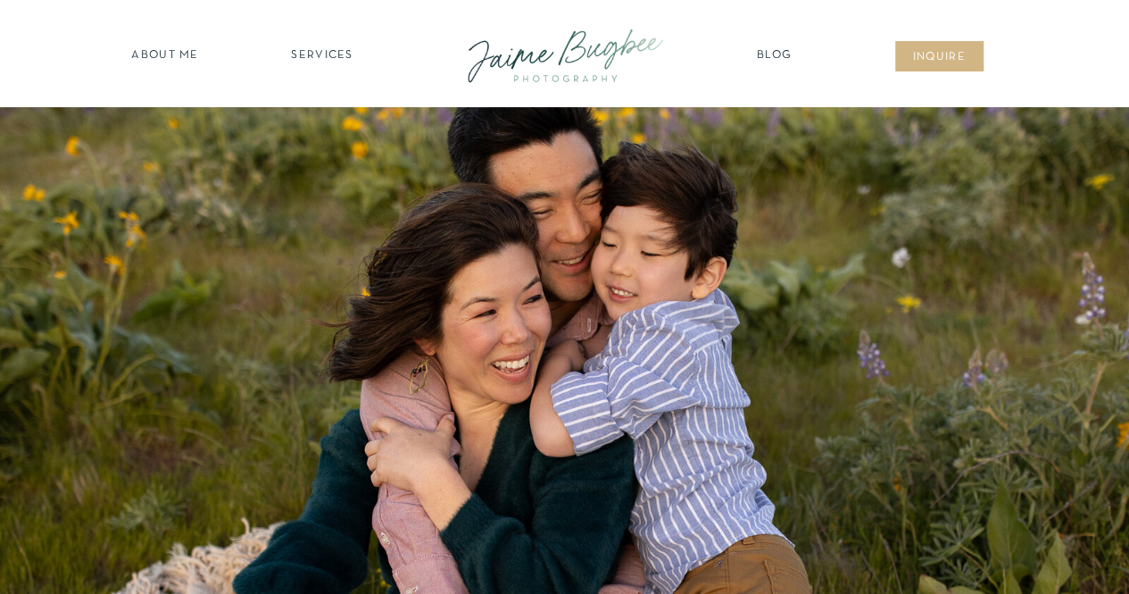
click at [169, 59] on nav "about ME" at bounding box center [166, 56] width 78 height 18
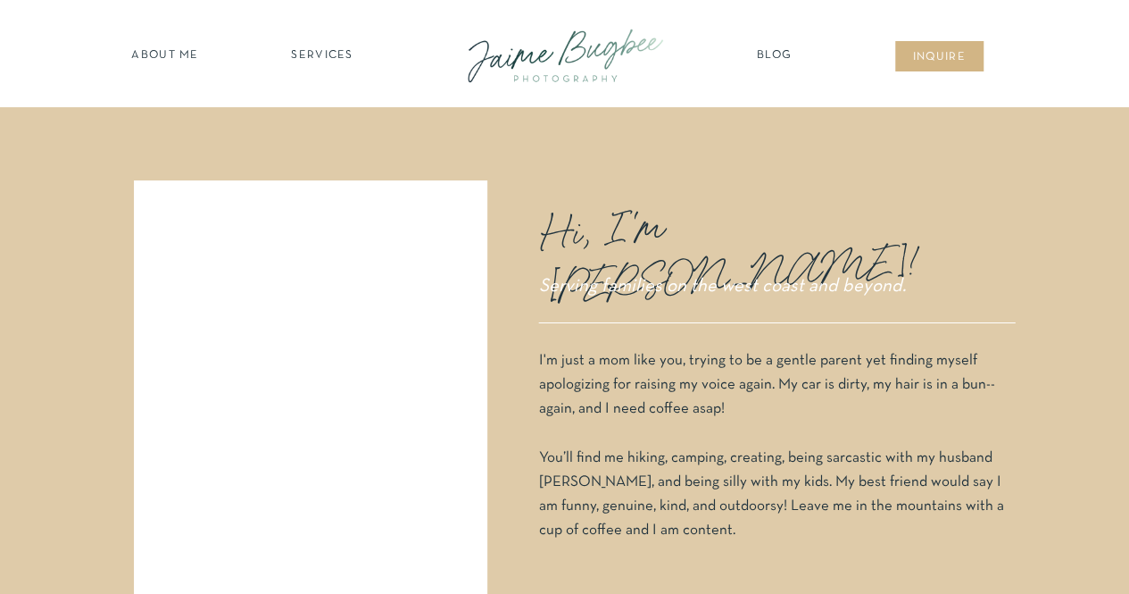
click at [327, 56] on nav "SERVICES" at bounding box center [322, 56] width 101 height 18
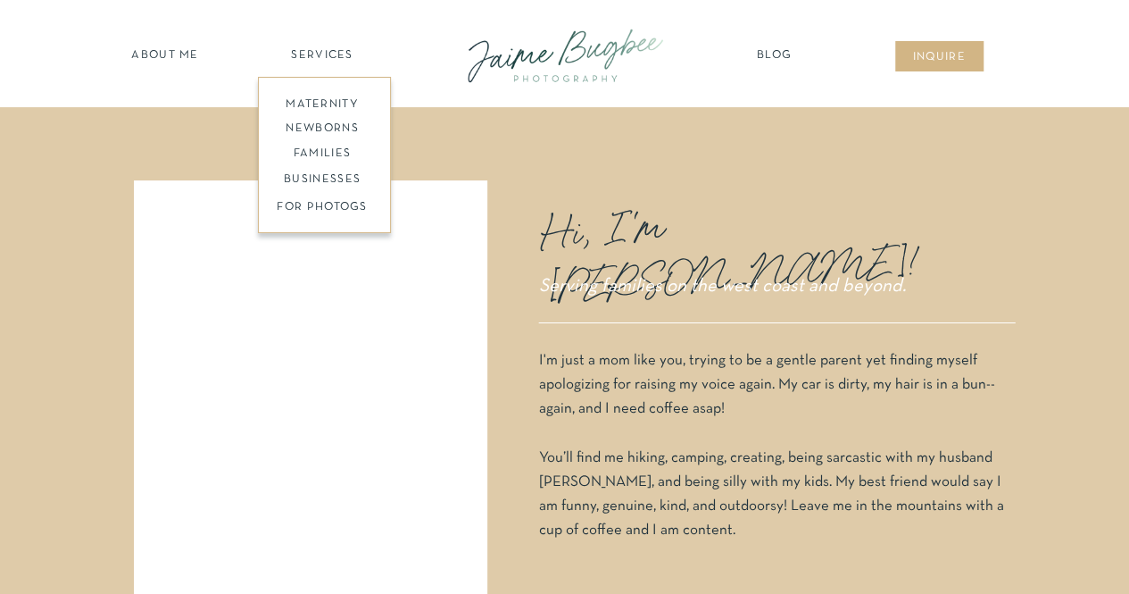
click at [347, 147] on nav "families" at bounding box center [322, 154] width 137 height 17
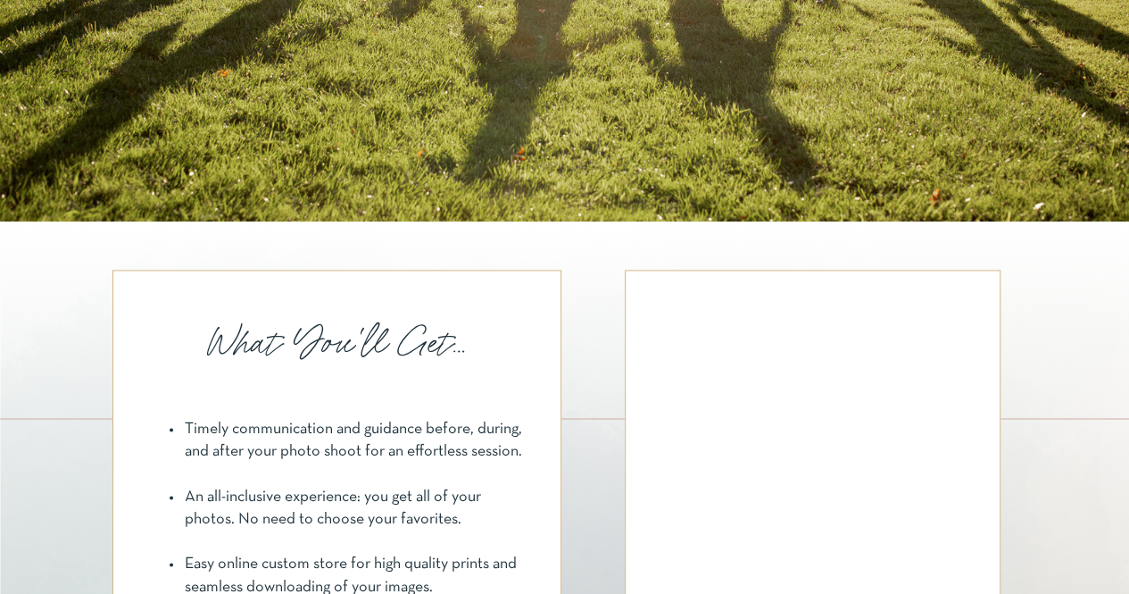
scroll to position [1071, 0]
